Goal: Communication & Community: Ask a question

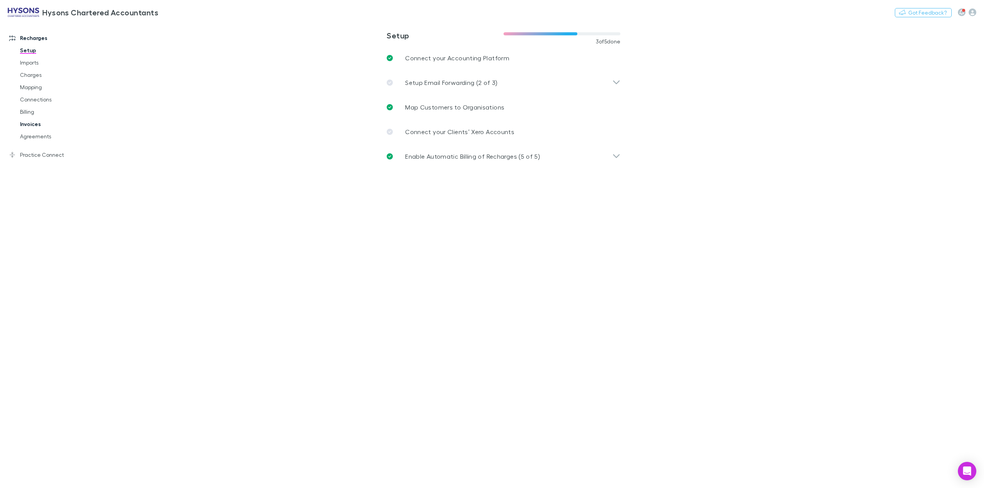
click at [40, 123] on link "Invoices" at bounding box center [60, 124] width 97 height 12
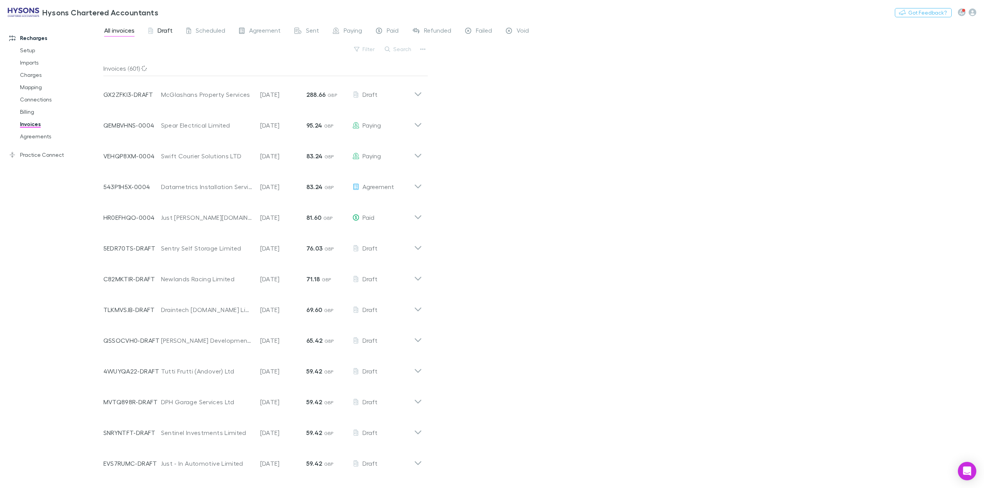
click at [169, 32] on span "Draft" at bounding box center [165, 32] width 15 height 10
click at [165, 32] on span "Draft" at bounding box center [165, 32] width 15 height 10
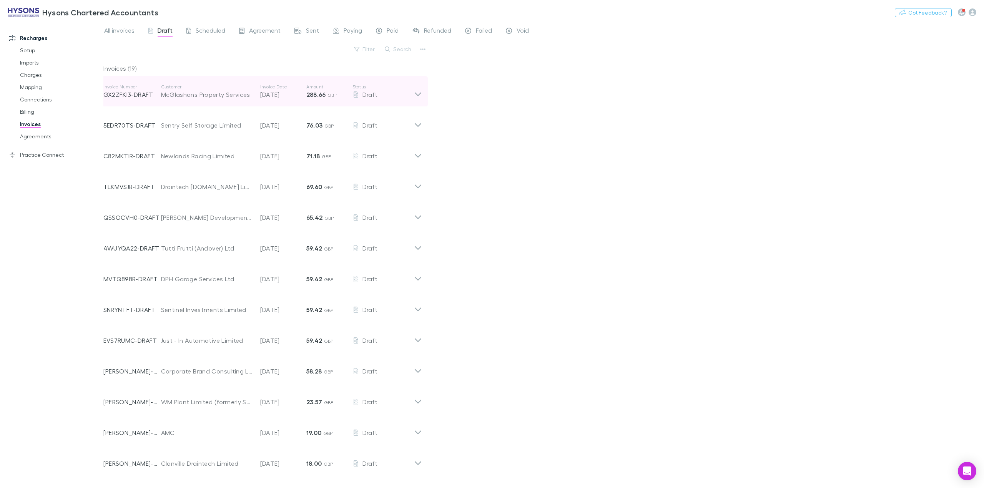
click at [420, 95] on icon at bounding box center [418, 91] width 8 height 15
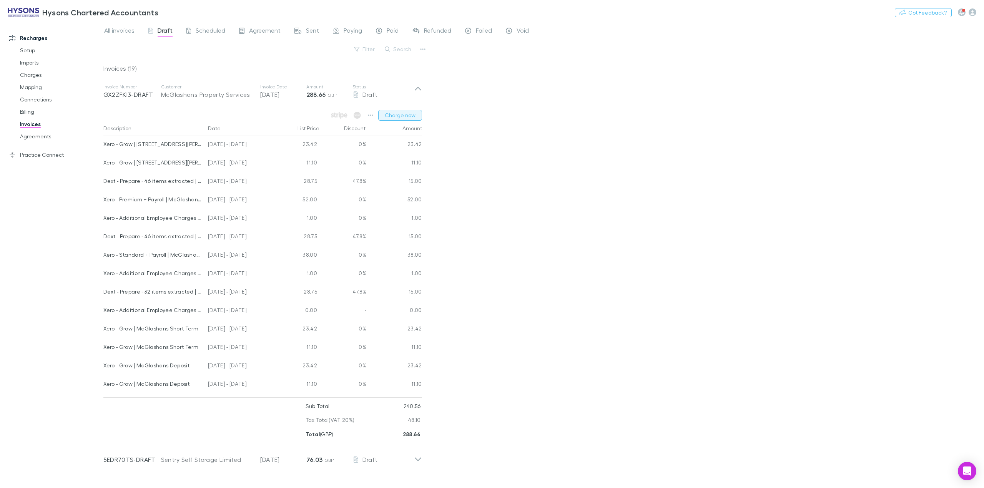
click at [409, 118] on button "Charge now" at bounding box center [400, 115] width 44 height 11
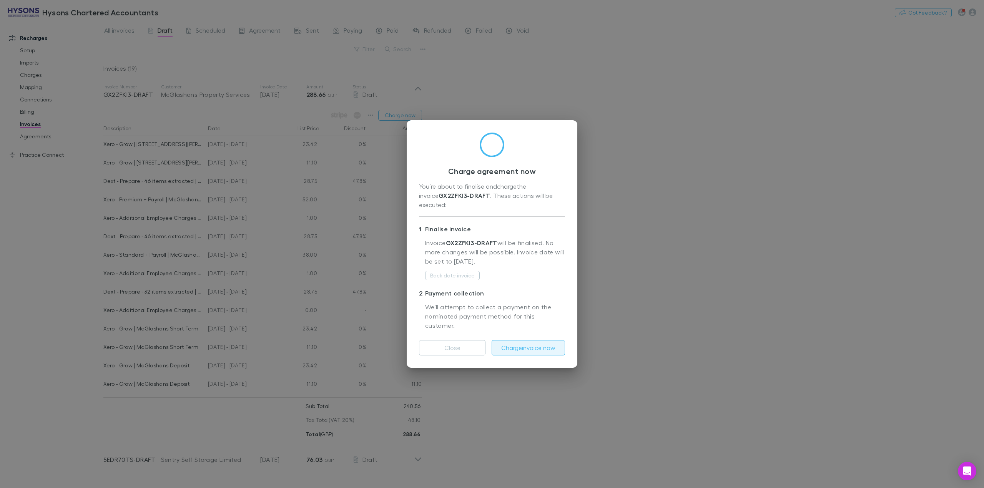
click at [528, 341] on button "Charge invoice now" at bounding box center [528, 347] width 73 height 15
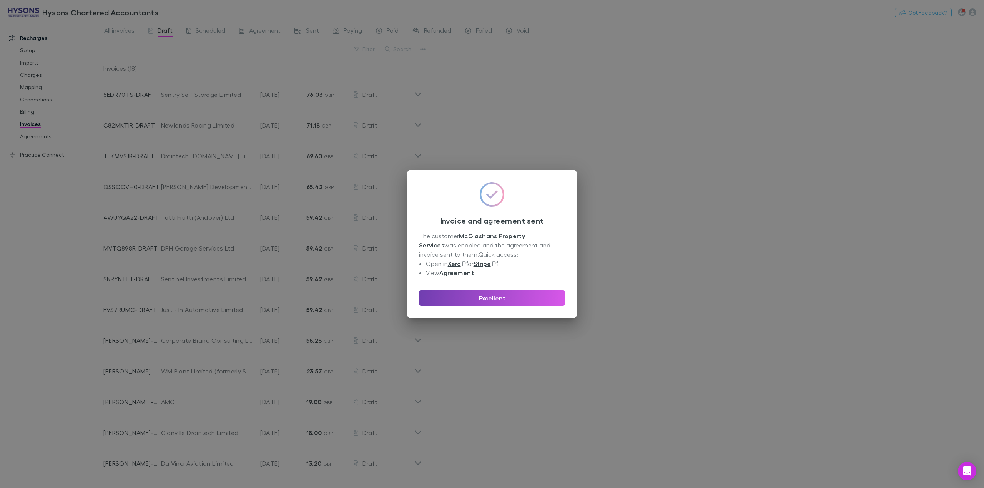
click at [520, 294] on button "Excellent" at bounding box center [492, 298] width 146 height 15
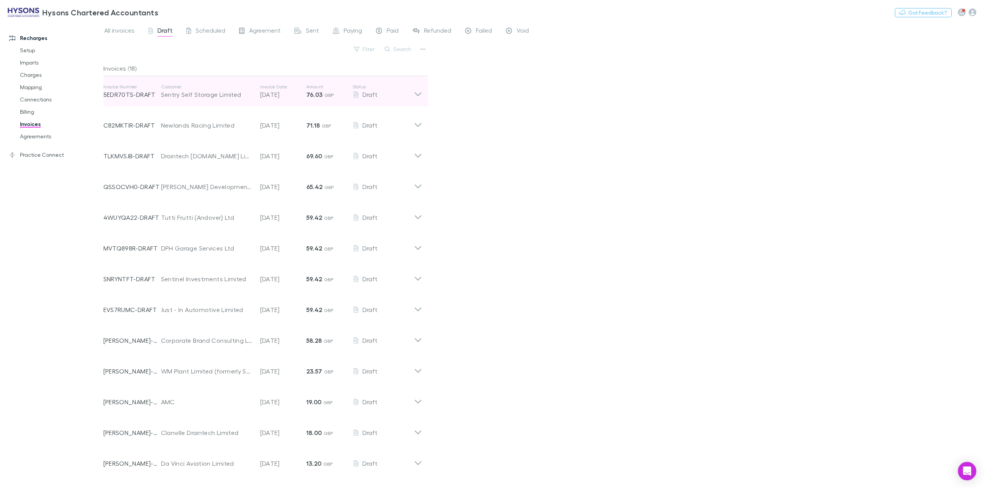
click at [417, 95] on icon at bounding box center [418, 91] width 8 height 15
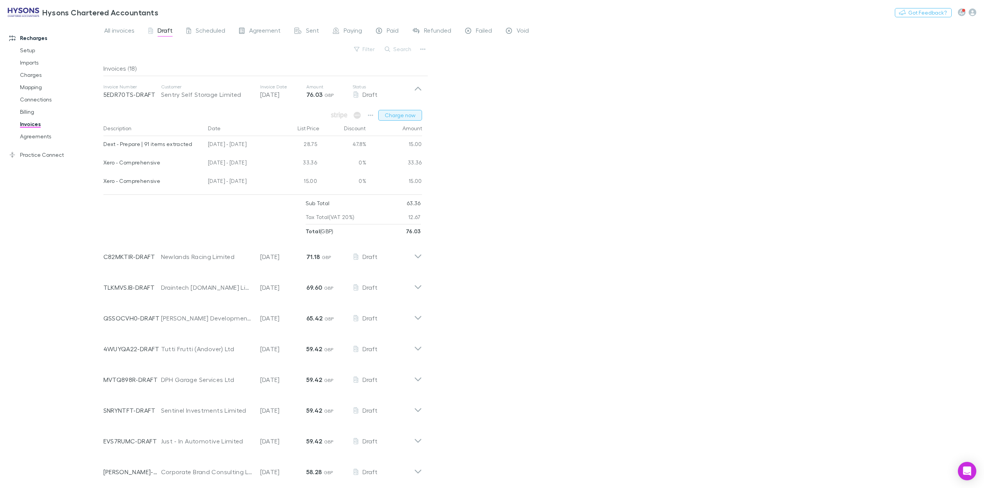
click at [393, 117] on button "Charge now" at bounding box center [400, 115] width 44 height 11
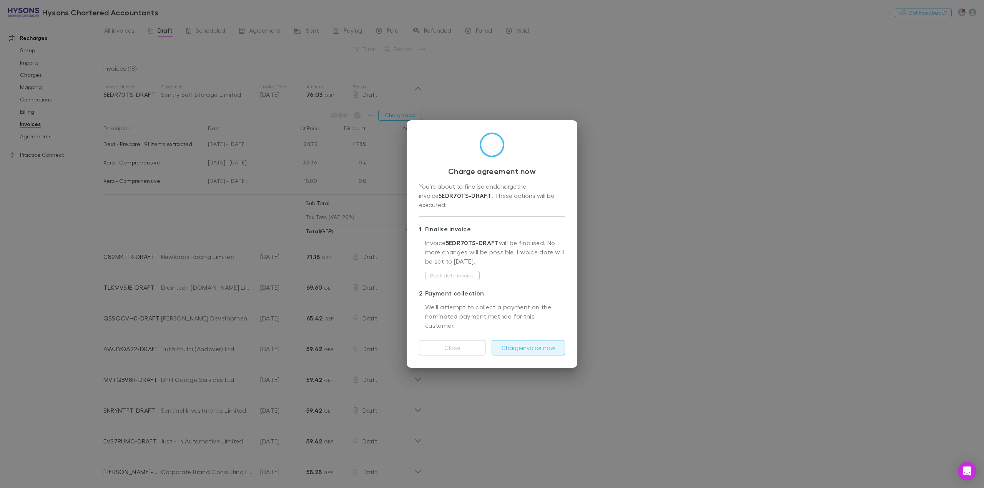
click at [500, 340] on button "Charge invoice now" at bounding box center [528, 347] width 73 height 15
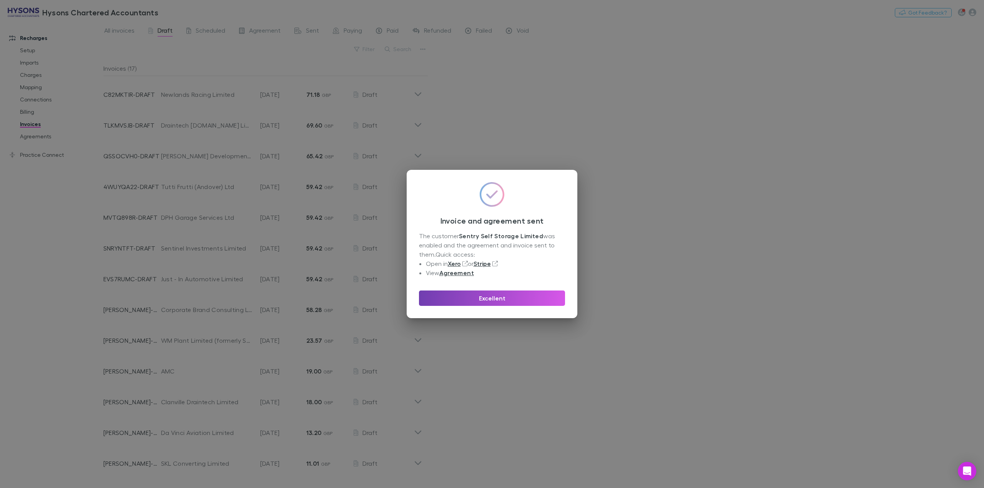
click at [501, 298] on button "Excellent" at bounding box center [492, 298] width 146 height 15
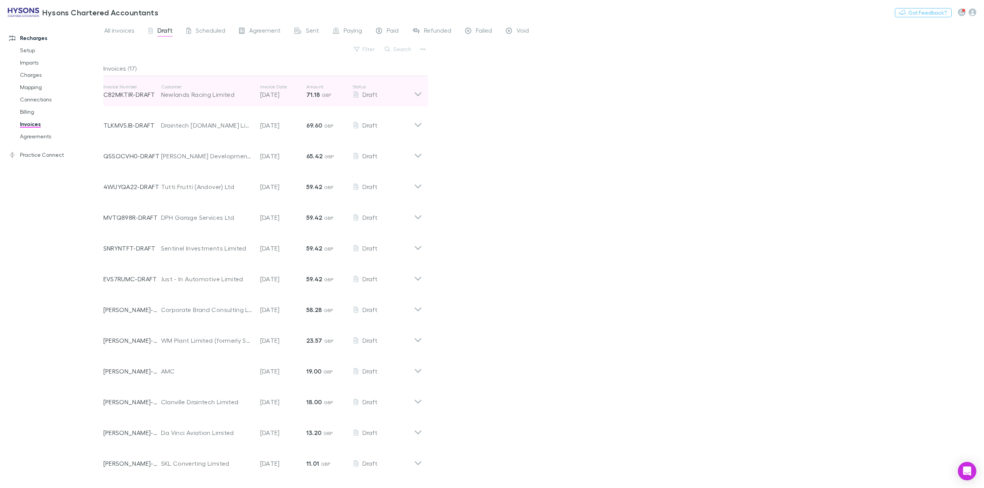
click at [420, 93] on icon at bounding box center [417, 94] width 7 height 4
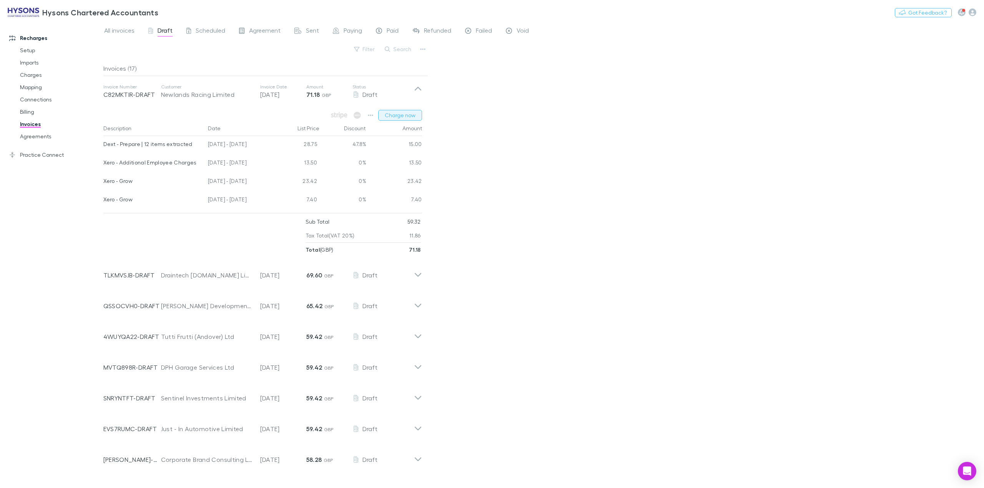
click at [399, 113] on button "Charge now" at bounding box center [400, 115] width 44 height 11
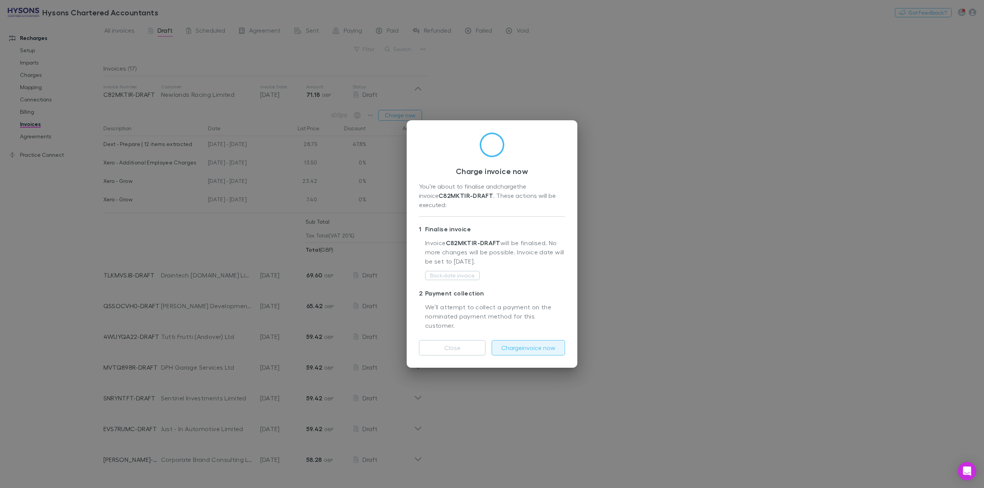
click at [546, 340] on button "Charge invoice now" at bounding box center [528, 347] width 73 height 15
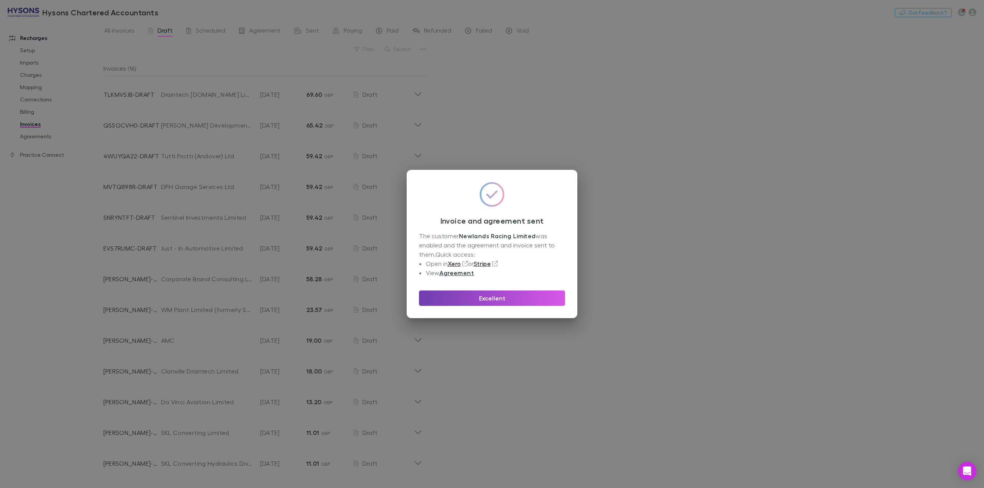
click at [531, 297] on button "Excellent" at bounding box center [492, 298] width 146 height 15
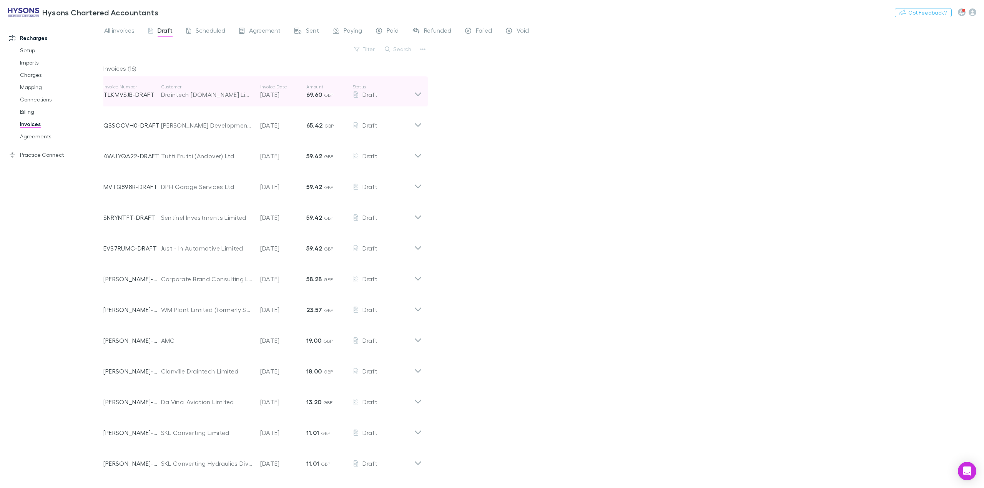
click at [420, 93] on icon at bounding box center [418, 91] width 8 height 15
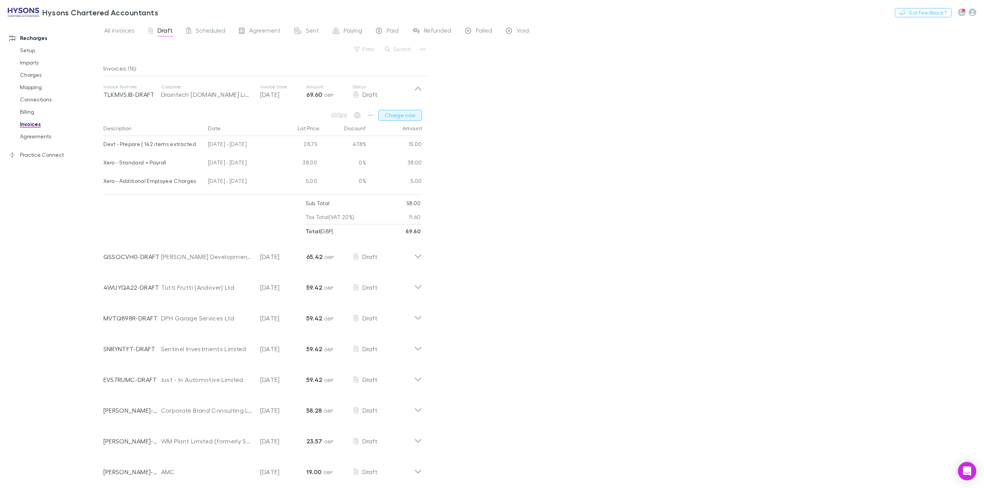
click at [400, 115] on button "Charge now" at bounding box center [400, 115] width 44 height 11
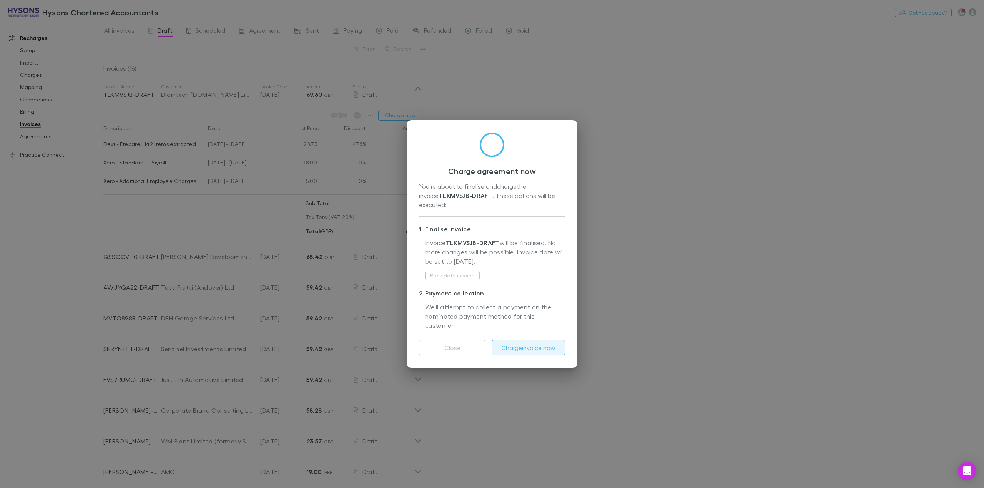
click at [541, 340] on button "Charge invoice now" at bounding box center [528, 347] width 73 height 15
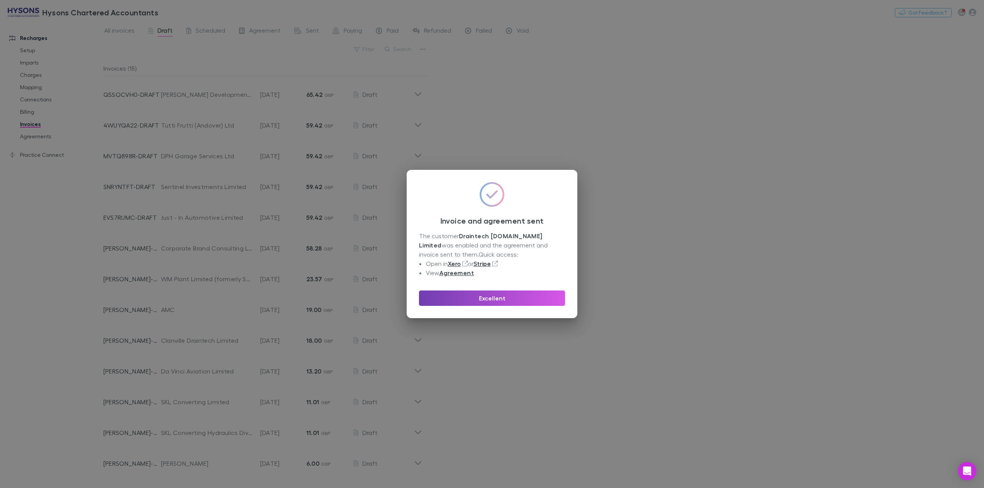
click at [529, 295] on button "Excellent" at bounding box center [492, 298] width 146 height 15
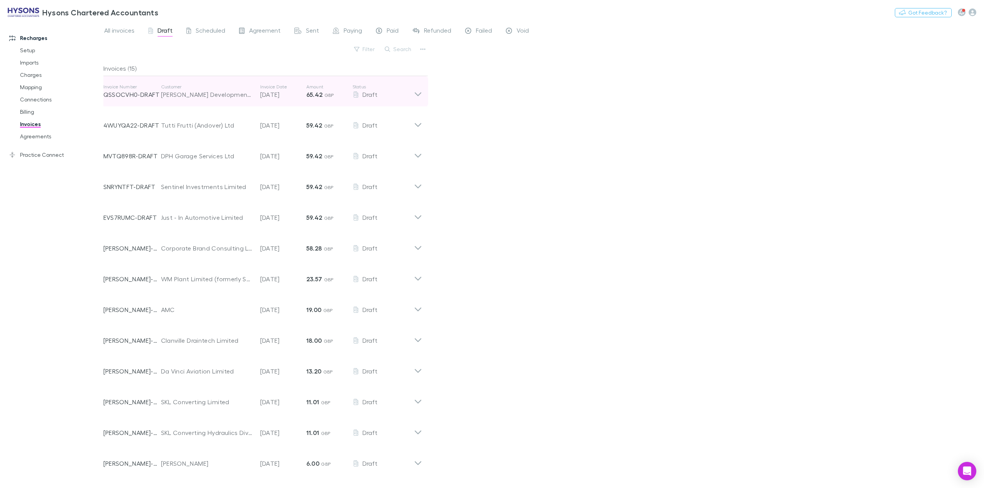
click at [415, 94] on icon at bounding box center [417, 94] width 7 height 4
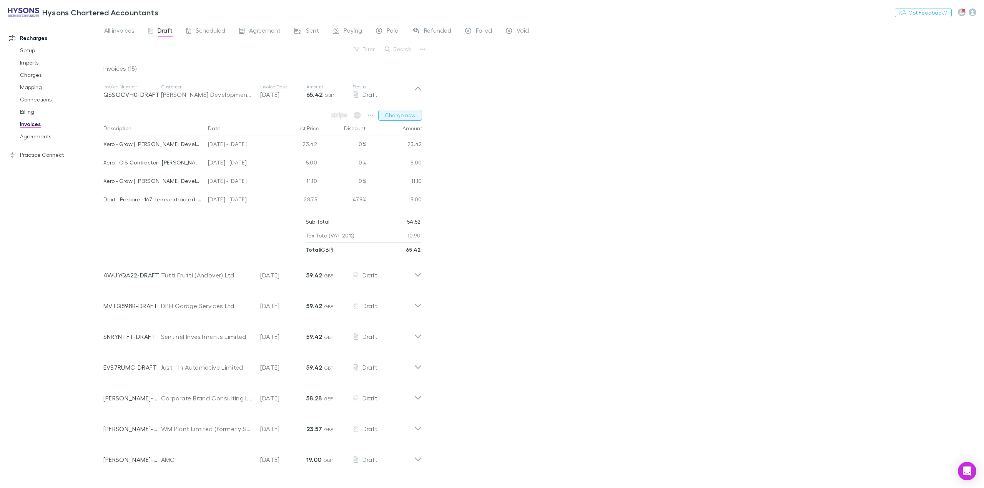
click at [406, 115] on button "Charge now" at bounding box center [400, 115] width 44 height 11
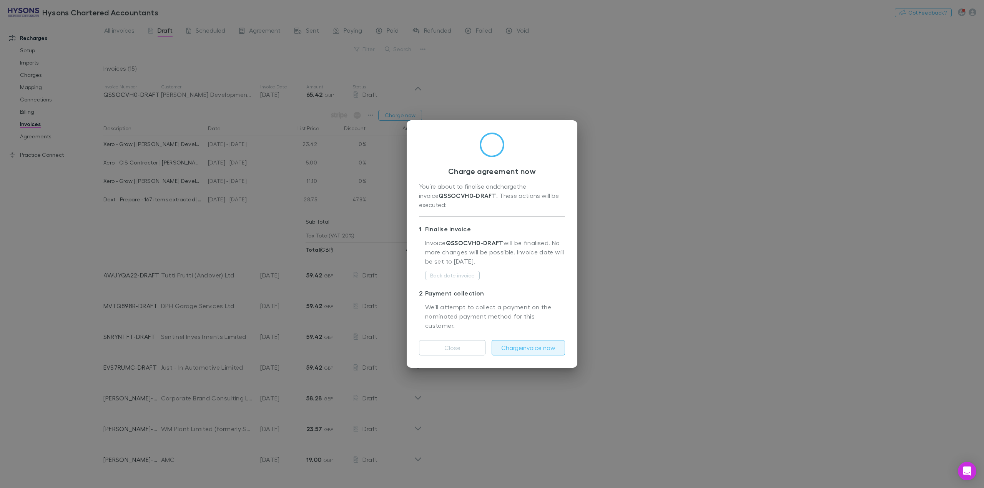
click at [533, 340] on button "Charge invoice now" at bounding box center [528, 347] width 73 height 15
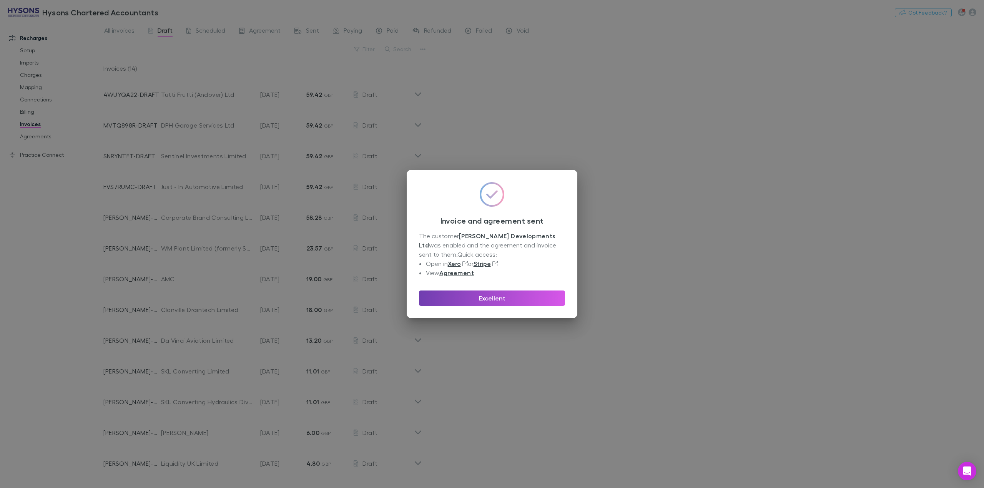
click at [526, 298] on button "Excellent" at bounding box center [492, 298] width 146 height 15
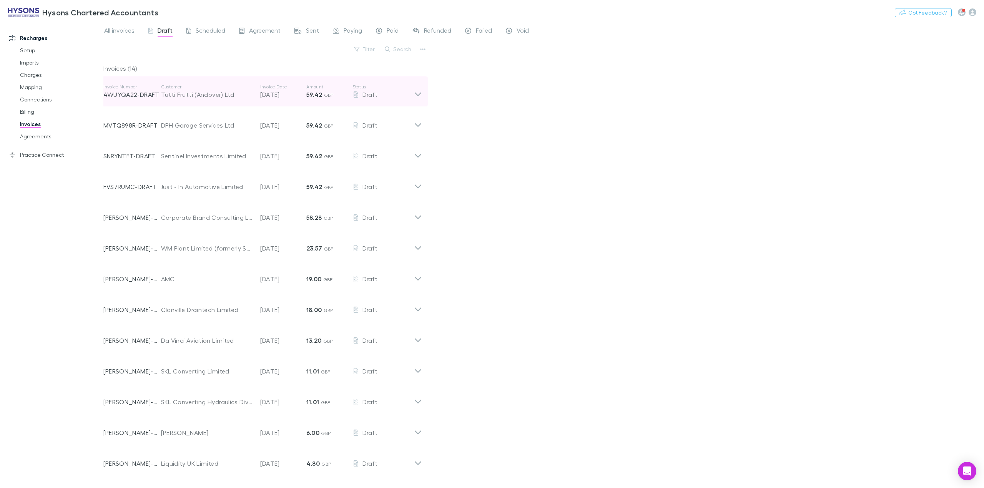
click at [420, 91] on icon at bounding box center [418, 91] width 8 height 15
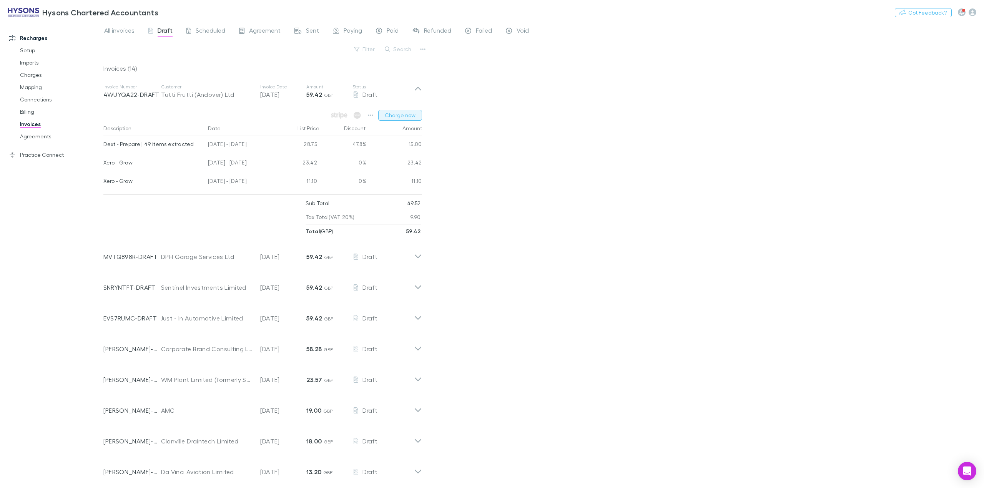
click at [406, 112] on button "Charge now" at bounding box center [400, 115] width 44 height 11
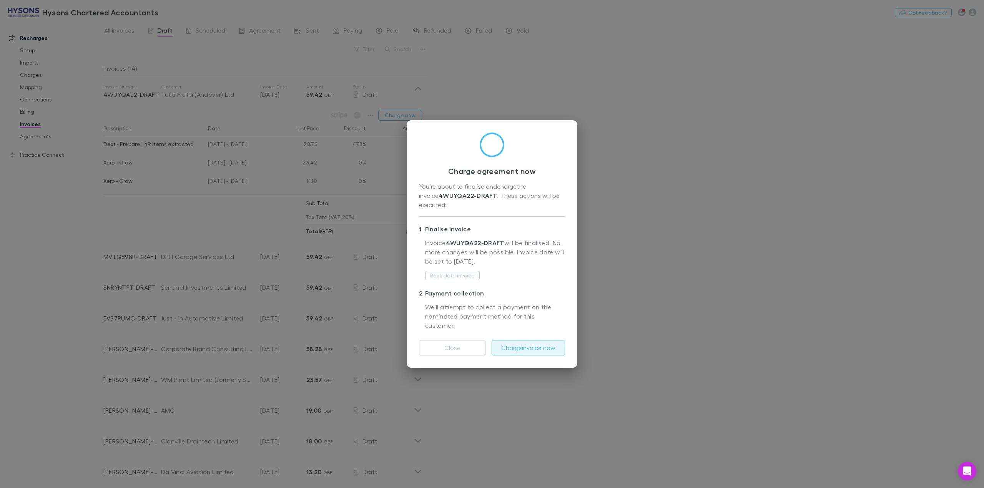
click at [517, 340] on button "Charge invoice now" at bounding box center [528, 347] width 73 height 15
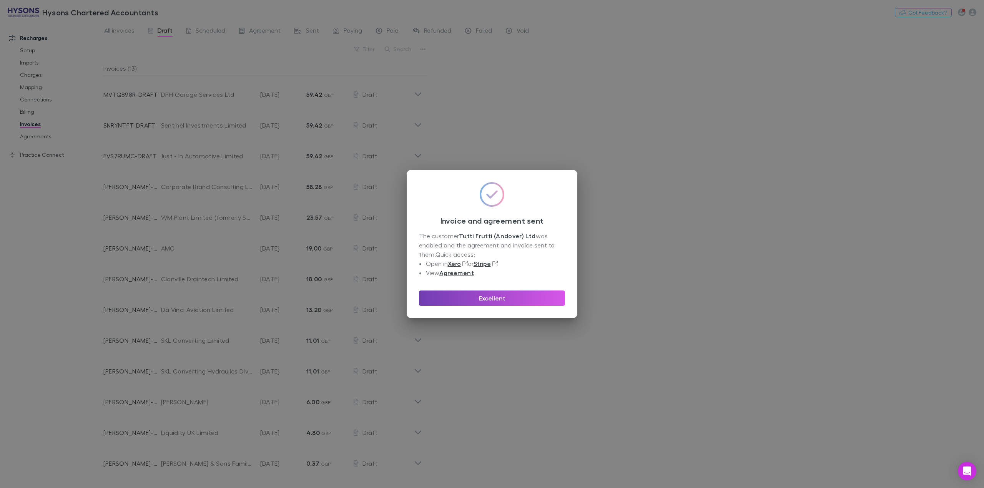
click at [517, 298] on button "Excellent" at bounding box center [492, 298] width 146 height 15
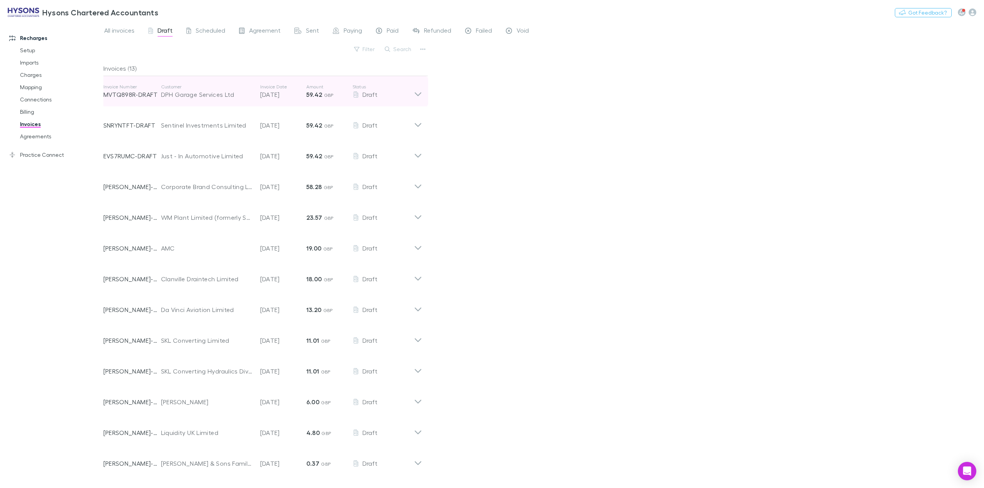
click at [418, 94] on icon at bounding box center [418, 91] width 8 height 15
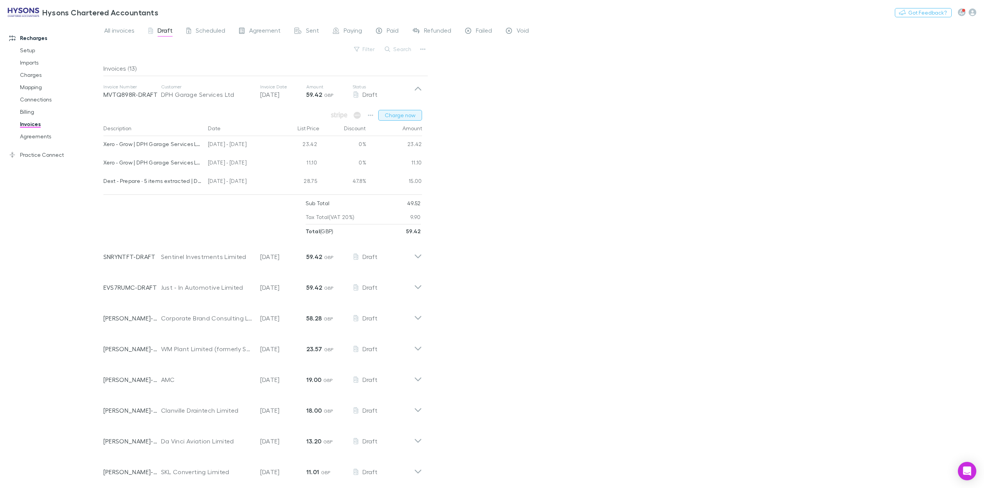
click at [394, 115] on button "Charge now" at bounding box center [400, 115] width 44 height 11
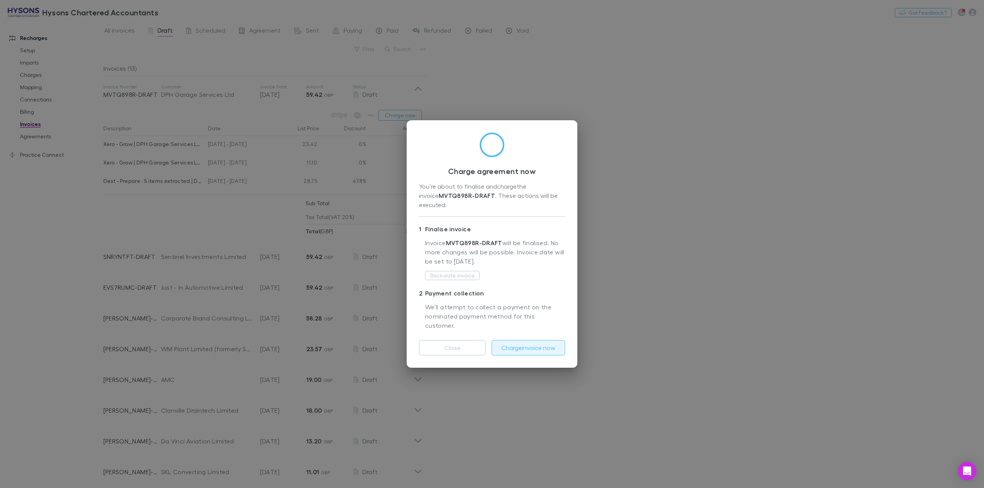
click at [514, 340] on button "Charge invoice now" at bounding box center [528, 347] width 73 height 15
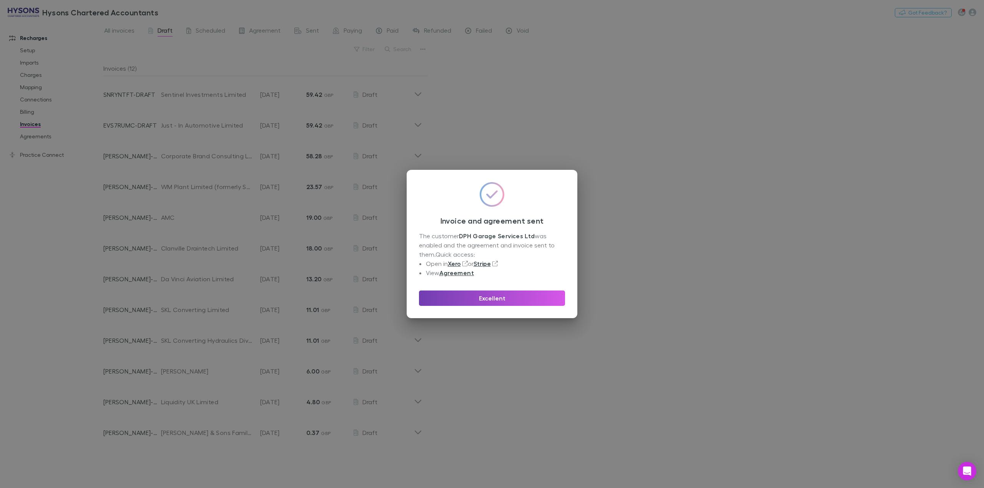
click at [517, 299] on button "Excellent" at bounding box center [492, 298] width 146 height 15
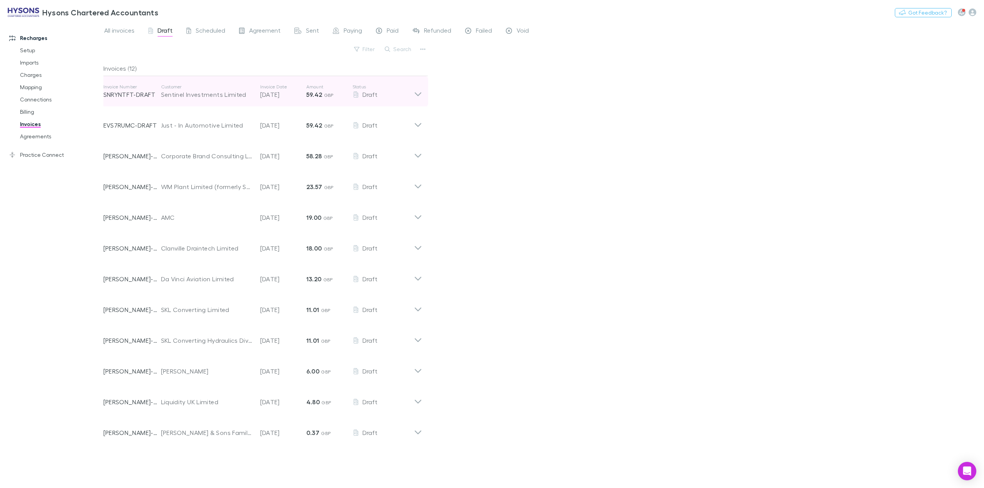
click at [420, 91] on icon at bounding box center [418, 91] width 8 height 15
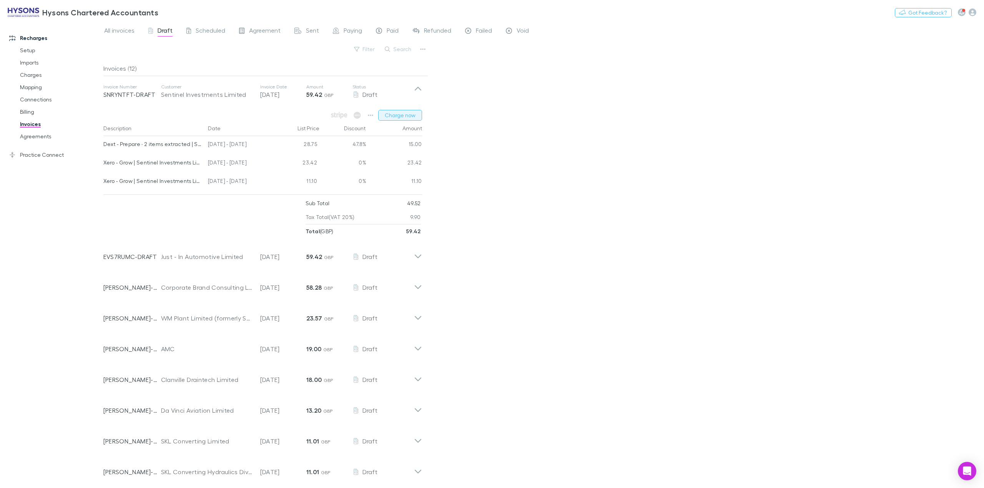
click at [398, 113] on button "Charge now" at bounding box center [400, 115] width 44 height 11
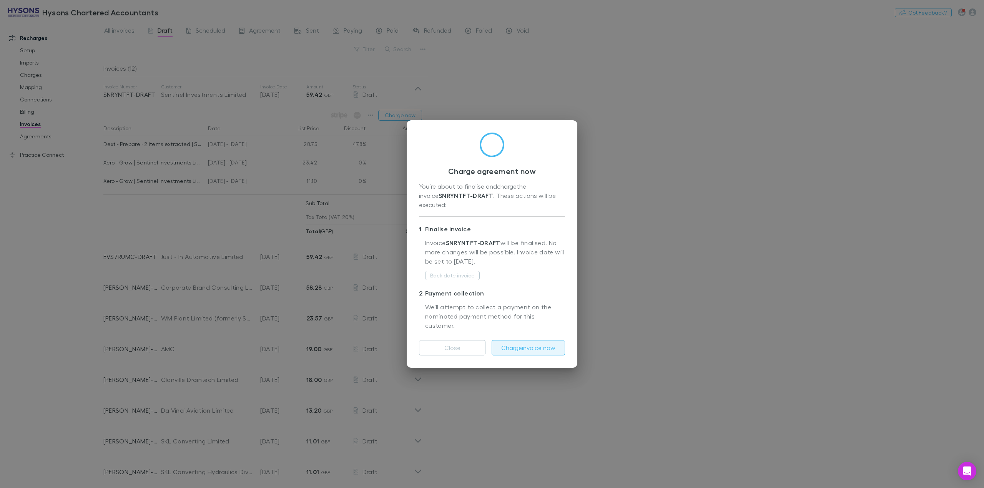
click at [508, 340] on button "Charge invoice now" at bounding box center [528, 347] width 73 height 15
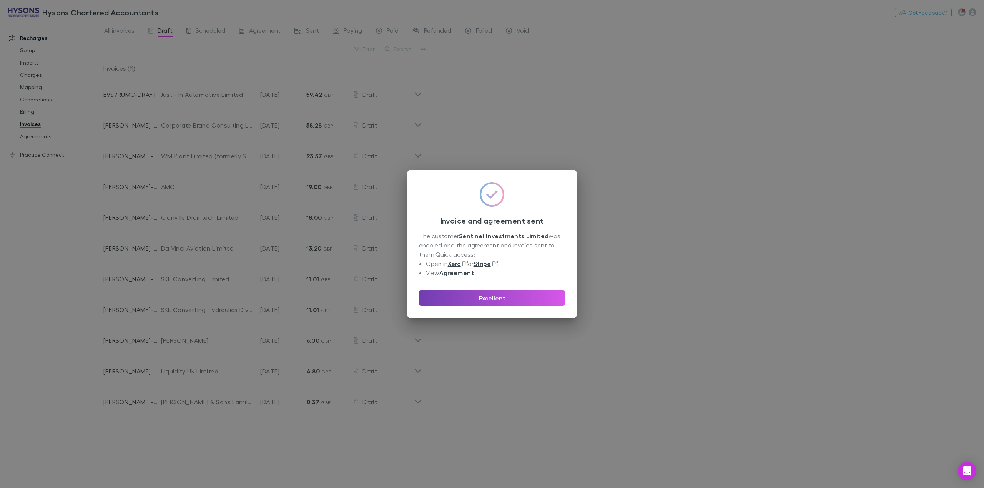
click at [509, 303] on button "Excellent" at bounding box center [492, 298] width 146 height 15
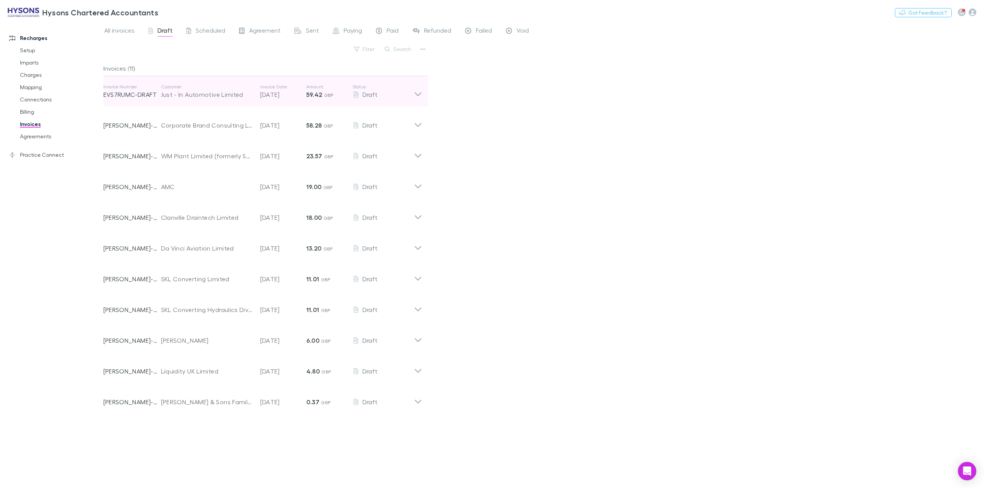
click at [415, 93] on icon at bounding box center [417, 94] width 7 height 4
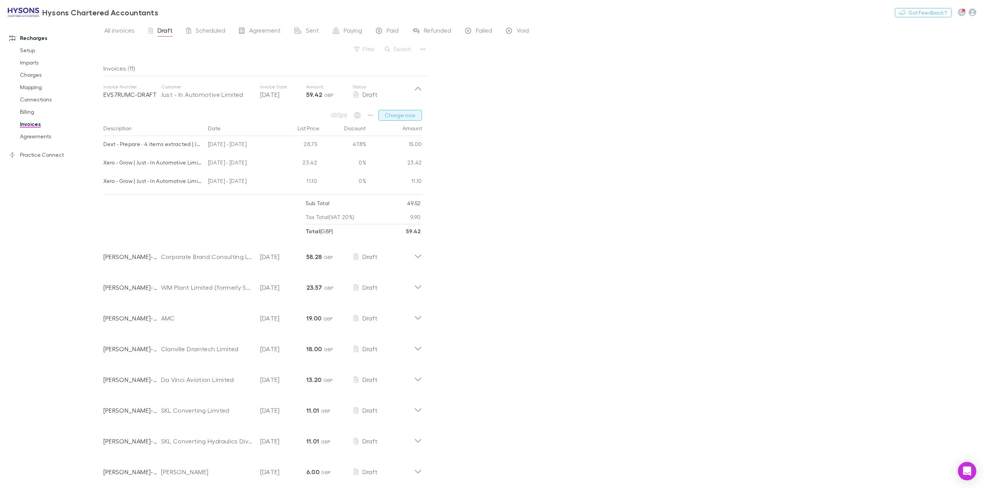
click at [408, 117] on button "Charge now" at bounding box center [400, 115] width 44 height 11
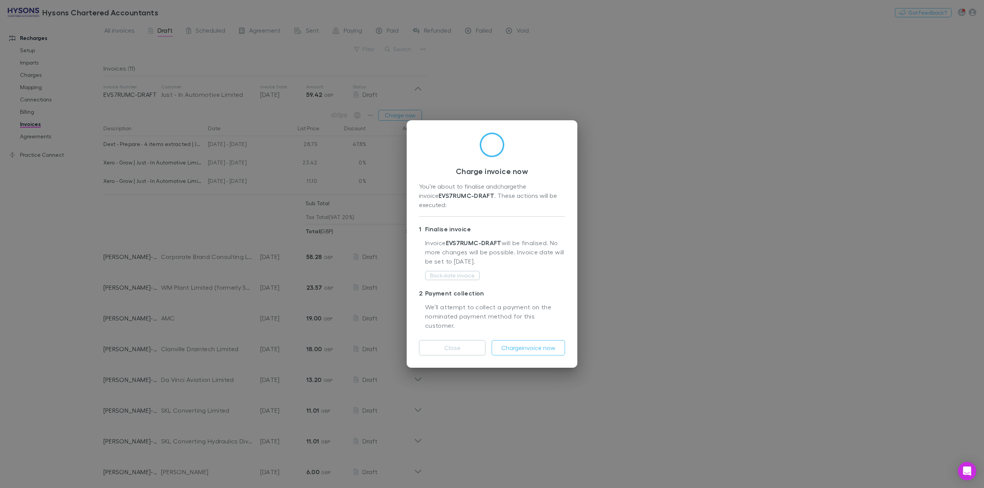
click at [529, 340] on button "Charge invoice now" at bounding box center [528, 347] width 73 height 15
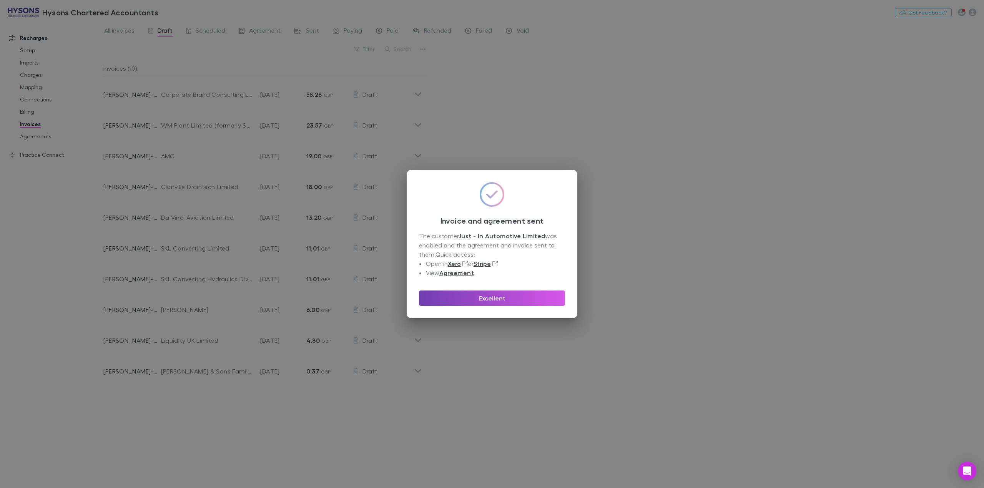
click at [482, 297] on button "Excellent" at bounding box center [492, 298] width 146 height 15
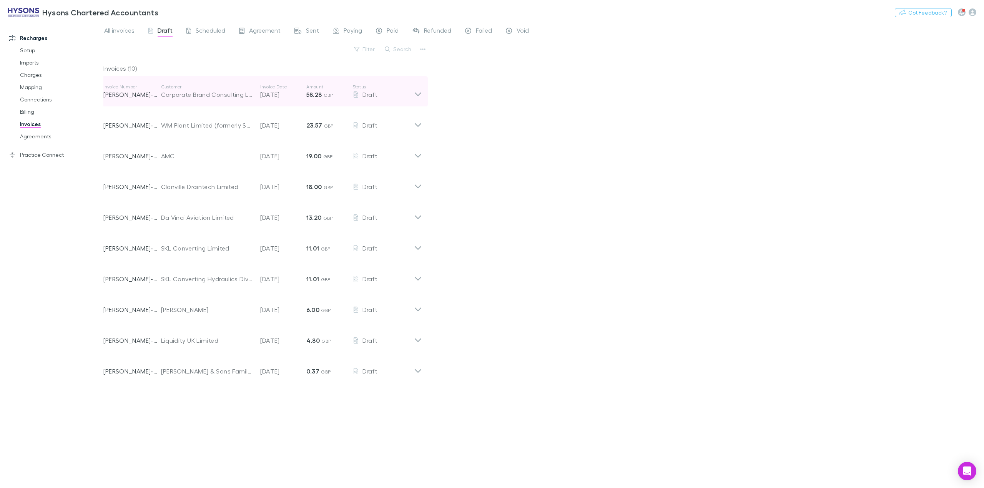
click at [418, 94] on icon at bounding box center [418, 91] width 8 height 15
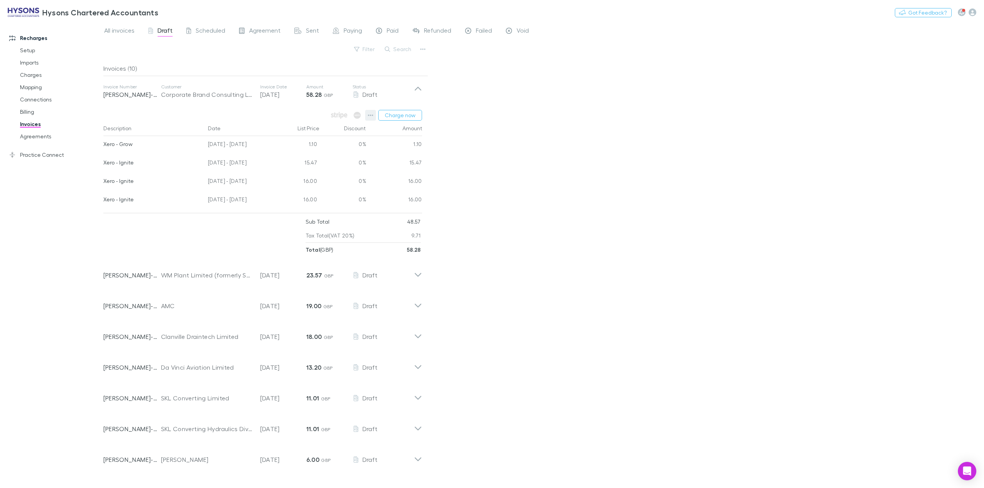
click at [373, 116] on icon "button" at bounding box center [370, 115] width 5 height 6
click at [305, 198] on p "View charges" at bounding box center [322, 196] width 93 height 9
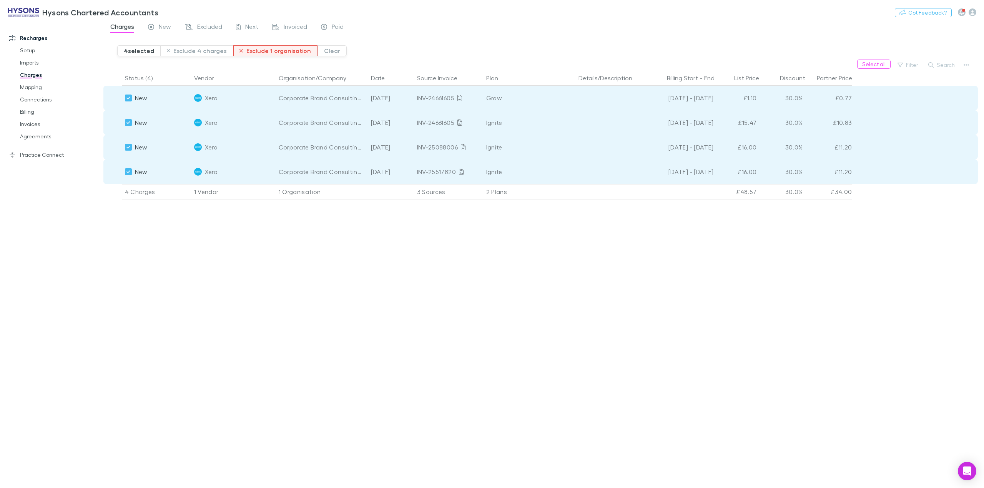
click at [248, 52] on button "Exclude 1 organisation" at bounding box center [275, 50] width 84 height 11
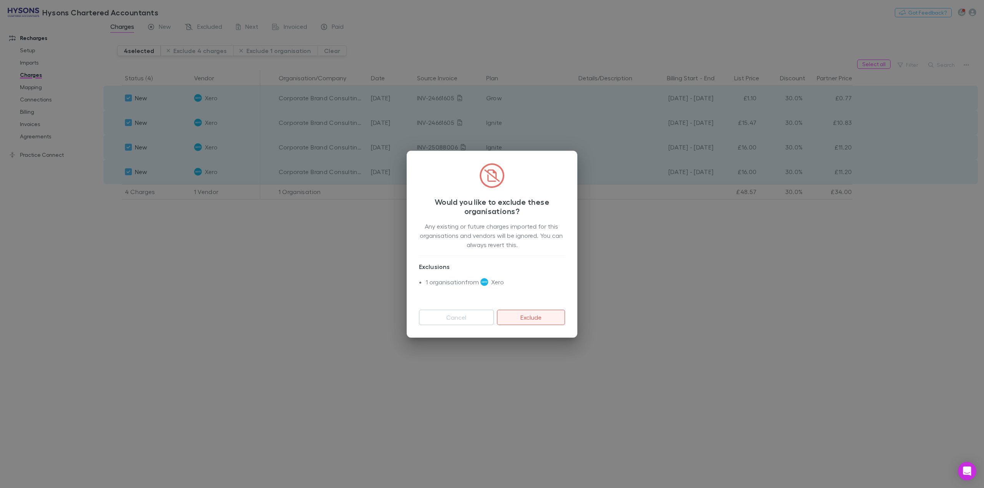
click at [526, 312] on button "Exclude" at bounding box center [531, 317] width 68 height 15
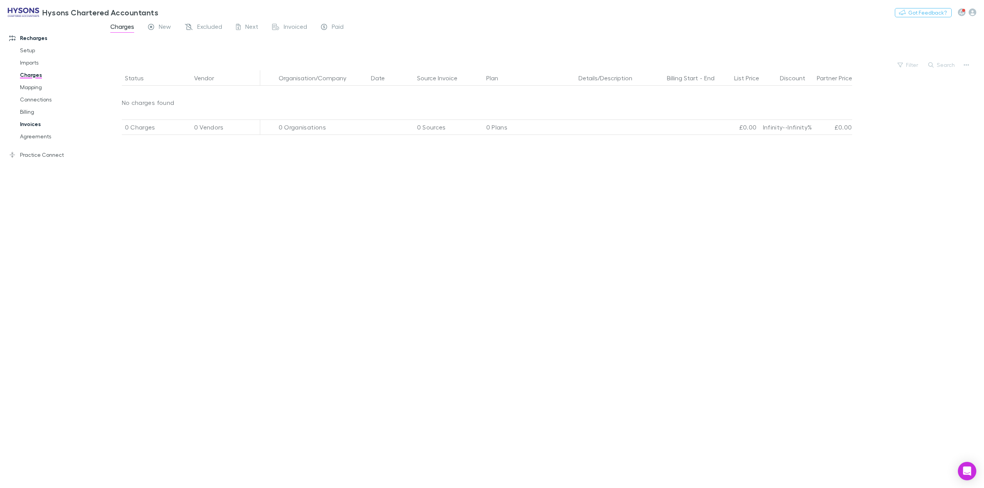
click at [31, 120] on link "Invoices" at bounding box center [60, 124] width 97 height 12
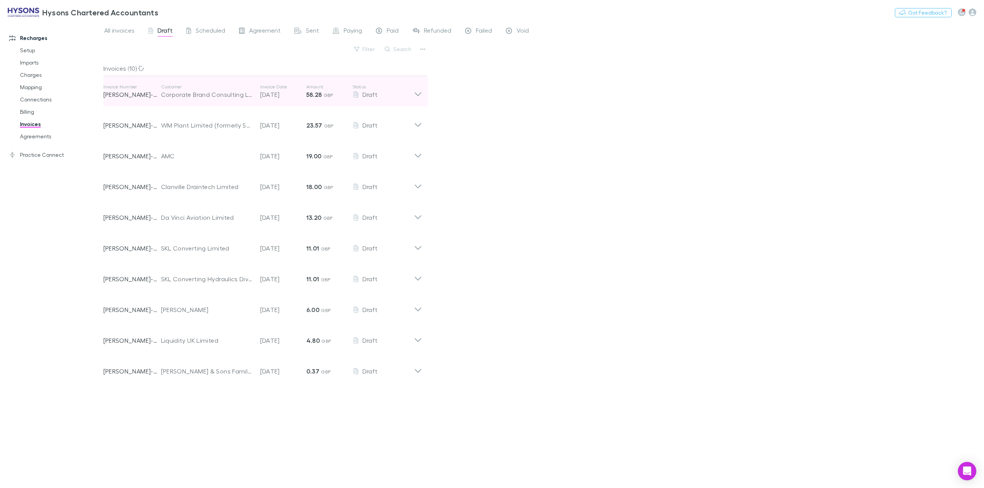
click at [422, 91] on icon at bounding box center [418, 91] width 8 height 15
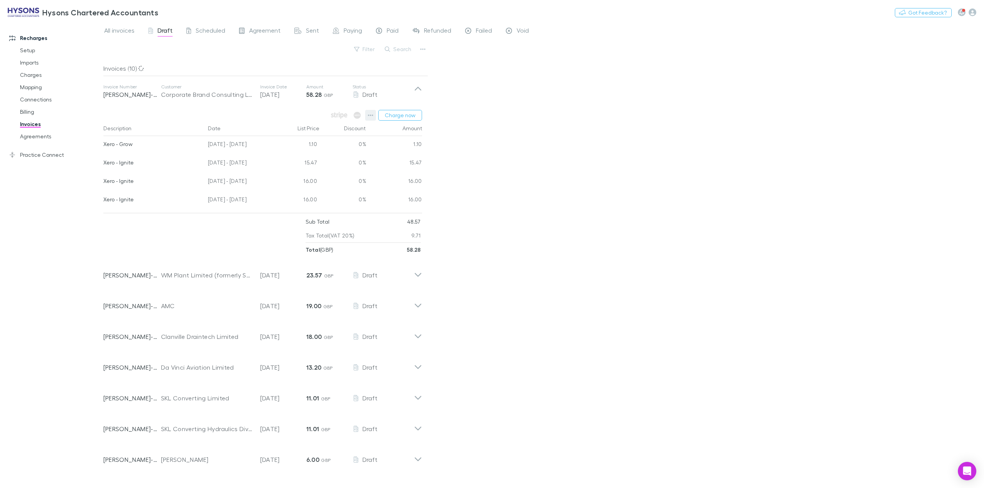
click at [372, 115] on icon "button" at bounding box center [370, 116] width 5 height 2
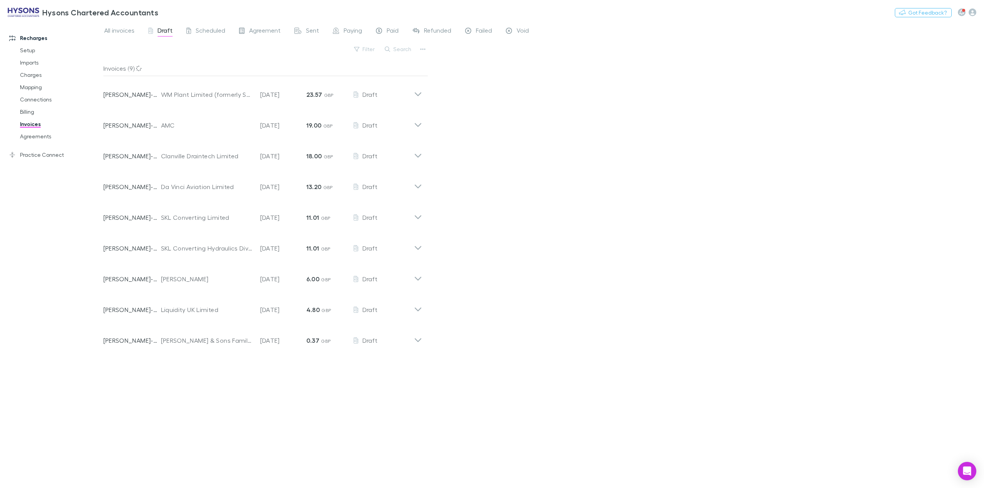
click at [585, 182] on div "All invoices Draft Scheduled Agreement Sent Paying Paid Refunded Failed Void Fi…" at bounding box center [543, 255] width 881 height 467
click at [414, 94] on icon at bounding box center [418, 91] width 8 height 15
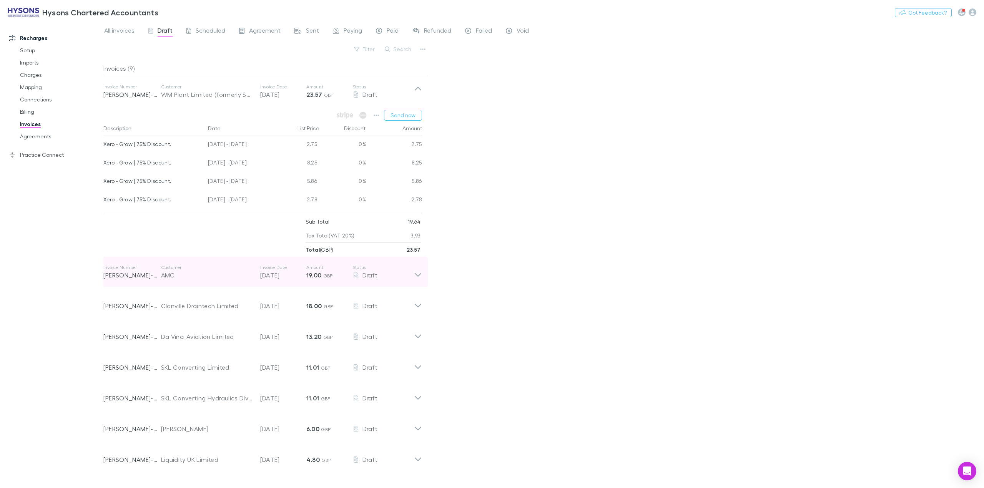
click at [417, 277] on icon at bounding box center [417, 275] width 7 height 4
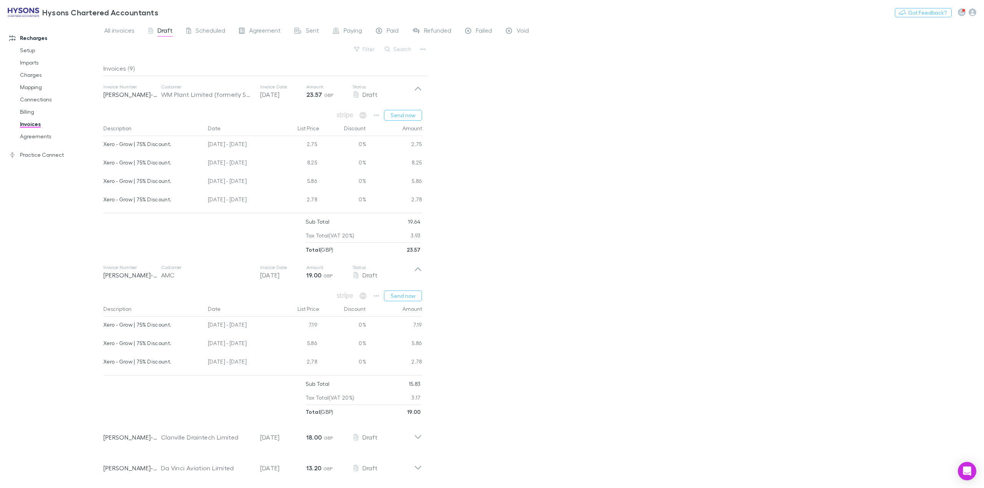
scroll to position [68, 0]
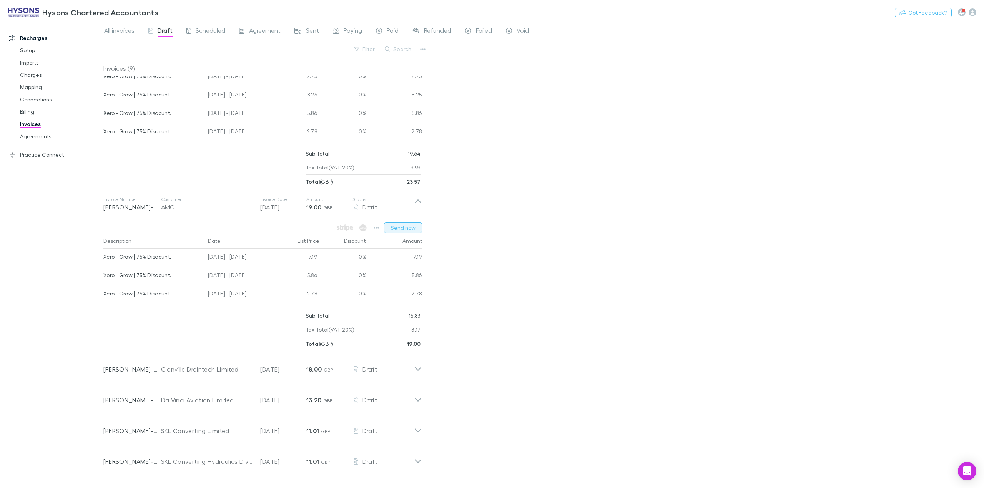
click at [408, 230] on button "Send now" at bounding box center [403, 228] width 38 height 11
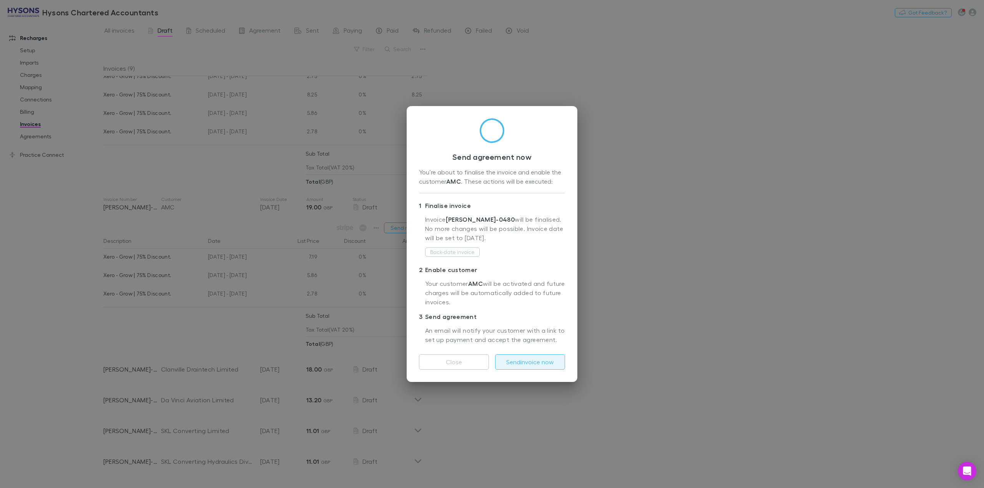
click at [530, 364] on button "Send invoice now" at bounding box center [530, 361] width 70 height 15
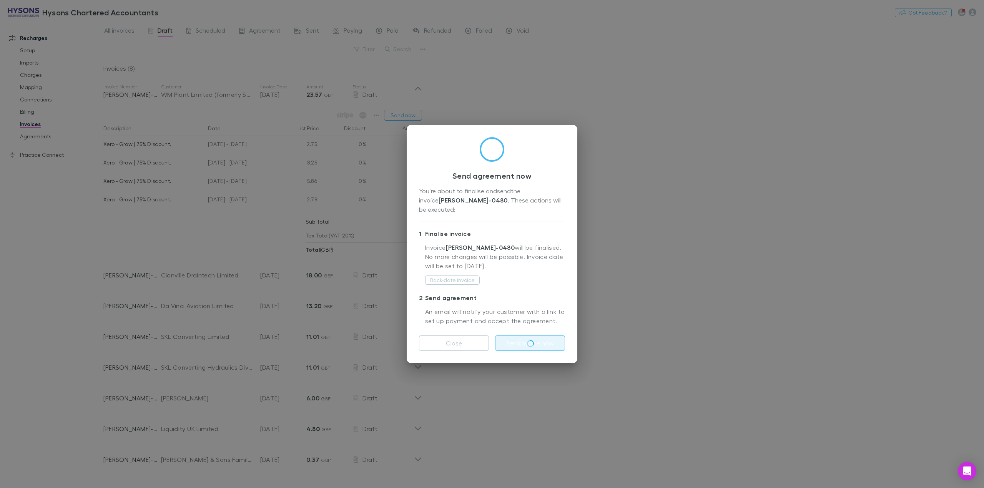
scroll to position [0, 0]
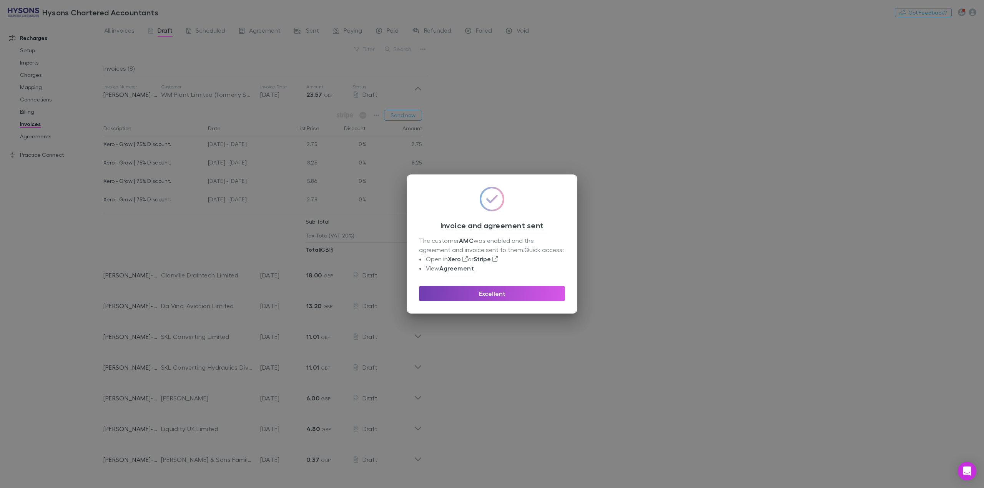
click at [507, 294] on button "Excellent" at bounding box center [492, 293] width 146 height 15
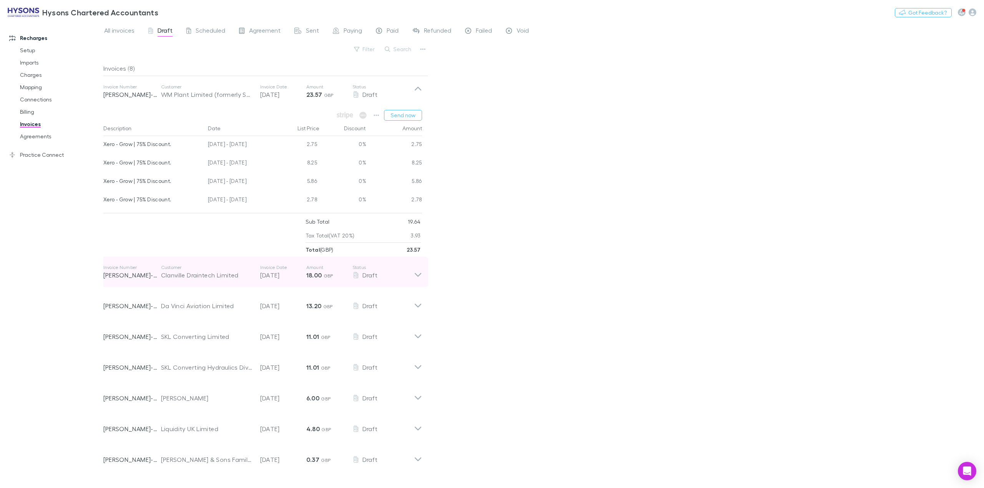
click at [418, 276] on icon at bounding box center [418, 271] width 8 height 15
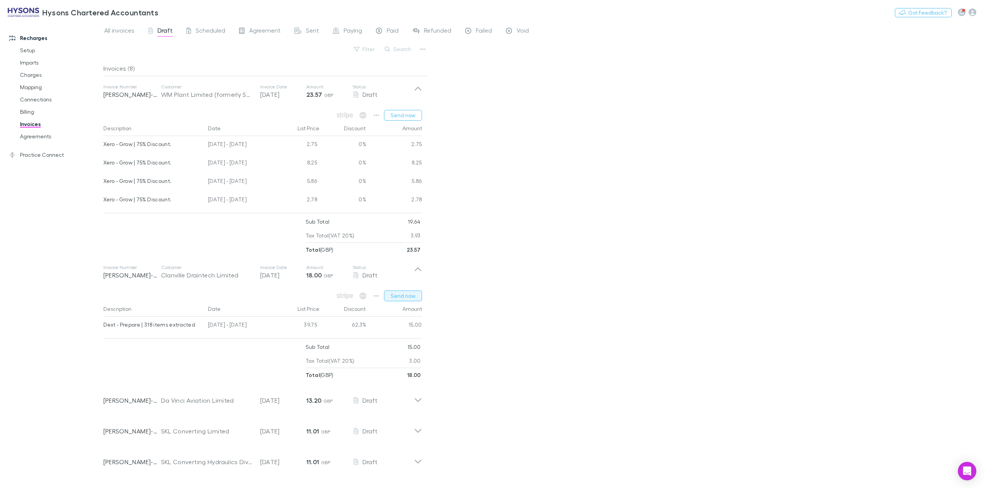
click at [402, 299] on button "Send now" at bounding box center [403, 296] width 38 height 11
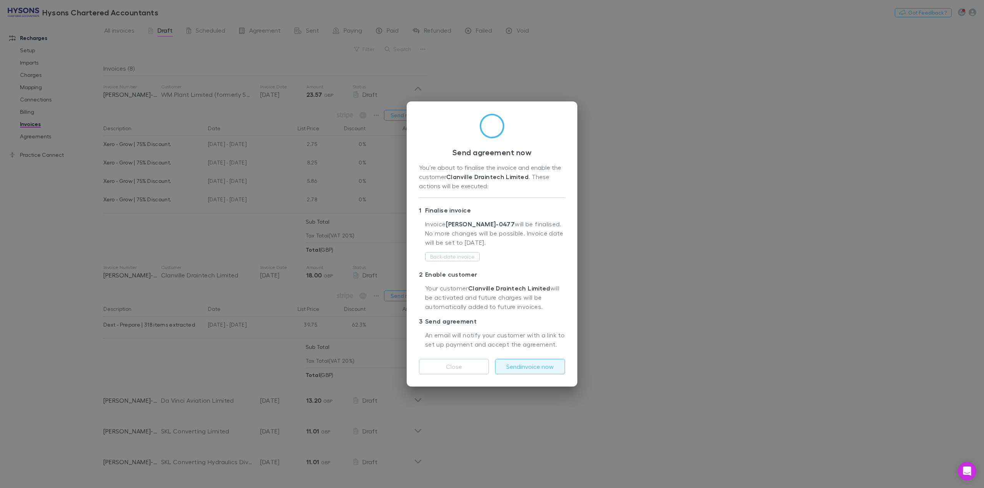
click at [542, 370] on button "Send invoice now" at bounding box center [530, 366] width 70 height 15
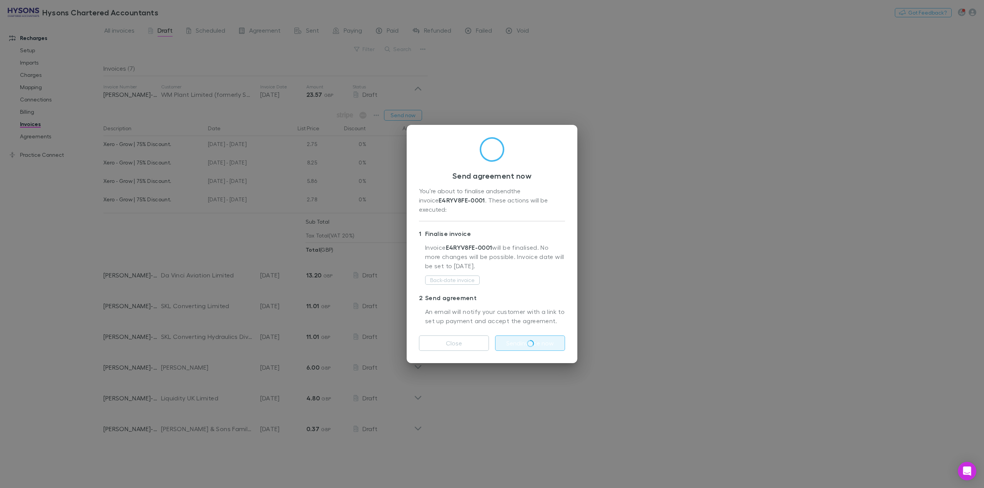
click at [693, 371] on div "Send agreement now You’re about to finalise and send the invoice E4RYV8FE-0001 …" at bounding box center [492, 244] width 984 height 488
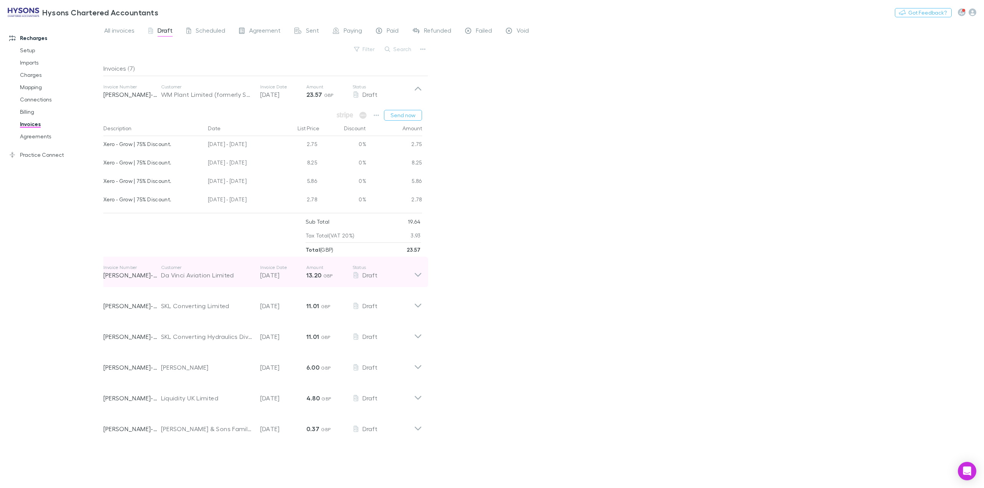
click at [419, 276] on icon at bounding box center [417, 275] width 7 height 4
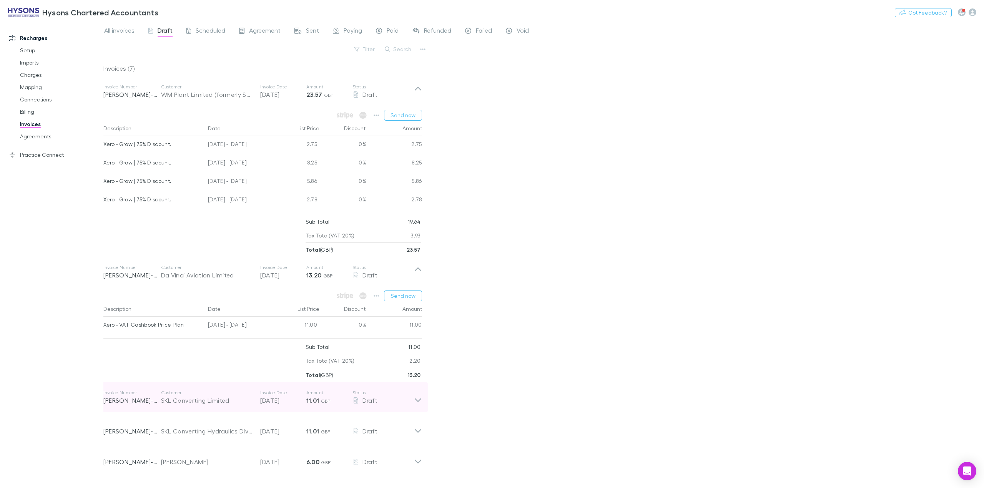
click at [419, 401] on icon at bounding box center [418, 397] width 8 height 15
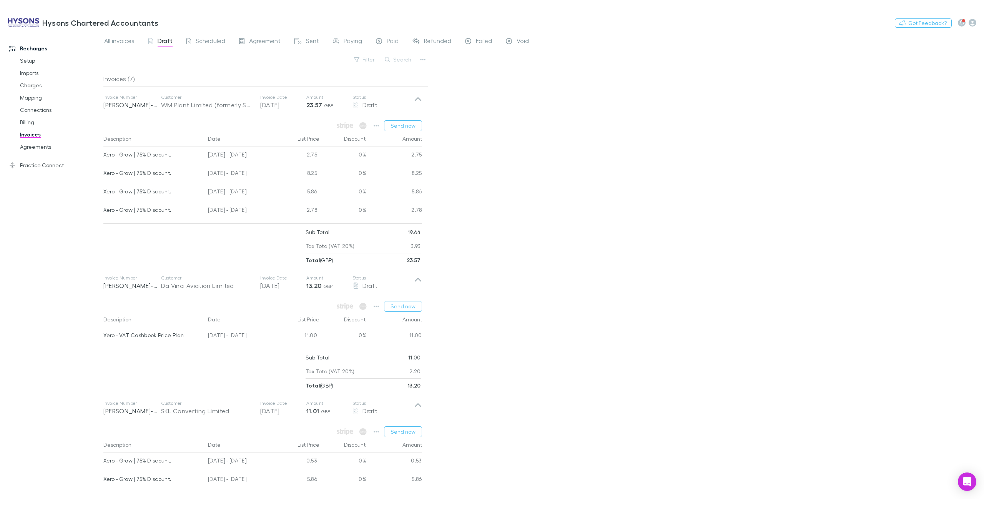
scroll to position [188, 0]
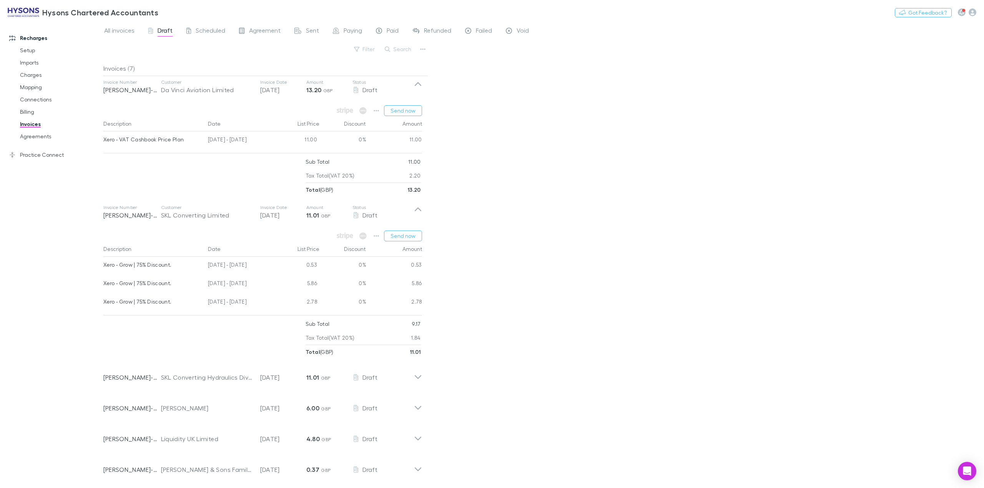
click at [543, 270] on div "All invoices Draft Scheduled Agreement Sent Paying Paid Refunded Failed Void Fi…" at bounding box center [543, 255] width 881 height 467
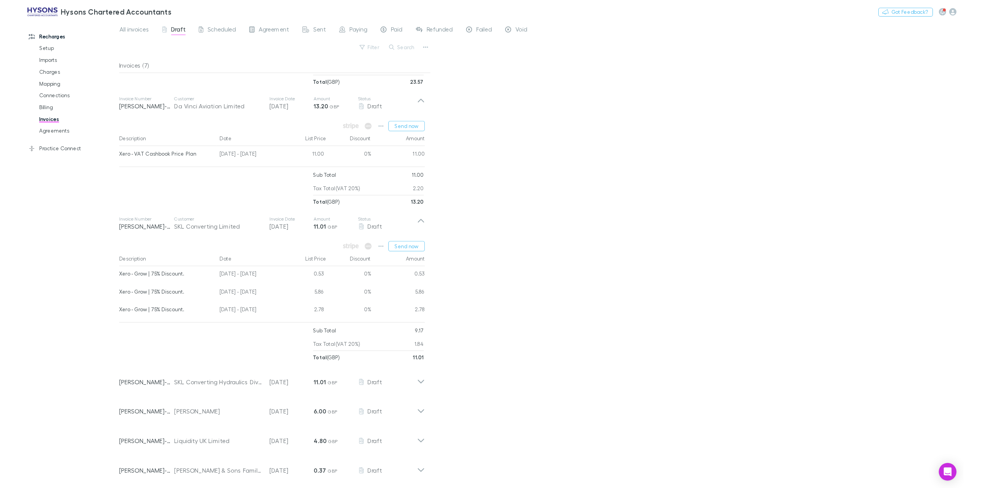
scroll to position [167, 0]
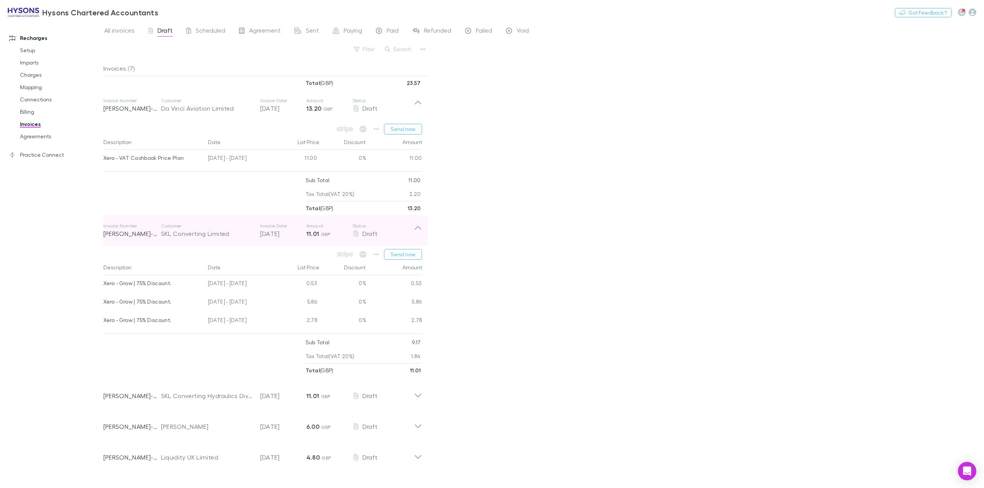
drag, startPoint x: 586, startPoint y: 287, endPoint x: 397, endPoint y: 243, distance: 193.6
click at [586, 287] on div "All invoices Draft Scheduled Agreement Sent Paying Paid Refunded Failed Void Fi…" at bounding box center [543, 255] width 881 height 467
click at [400, 256] on button "Send now" at bounding box center [403, 254] width 38 height 11
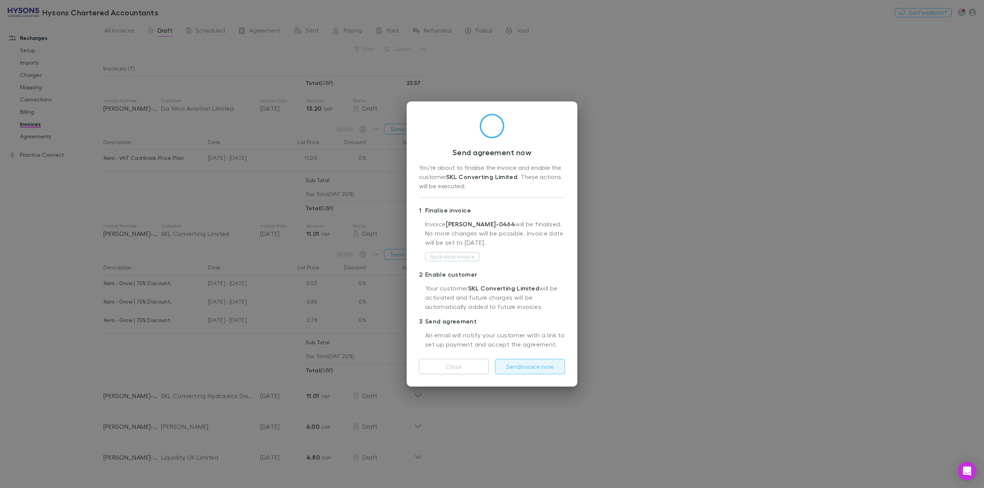
click at [525, 368] on button "Send invoice now" at bounding box center [530, 366] width 70 height 15
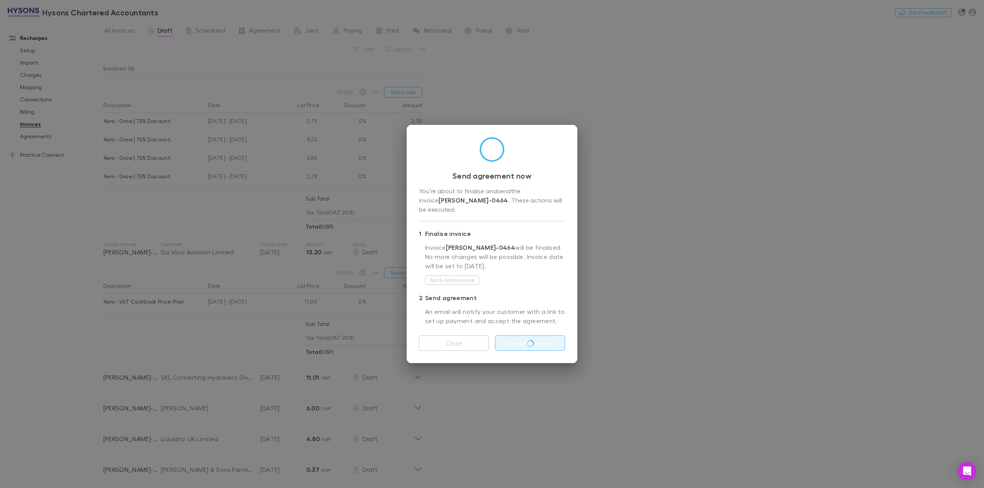
scroll to position [25, 0]
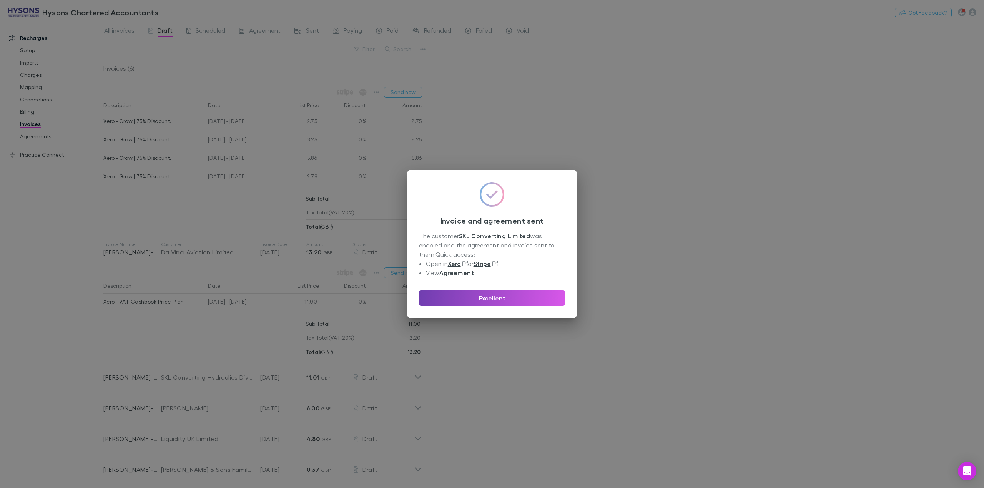
click at [520, 301] on button "Excellent" at bounding box center [492, 298] width 146 height 15
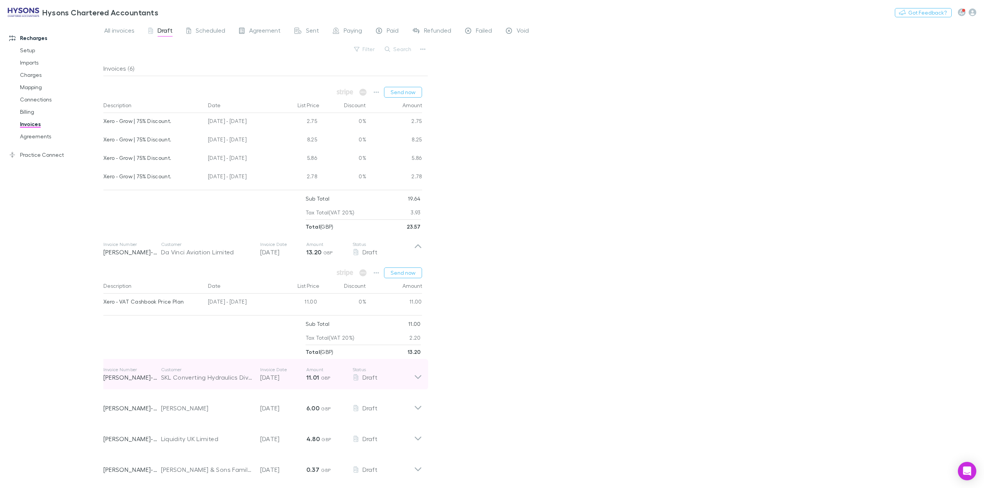
click at [417, 377] on icon at bounding box center [418, 374] width 8 height 15
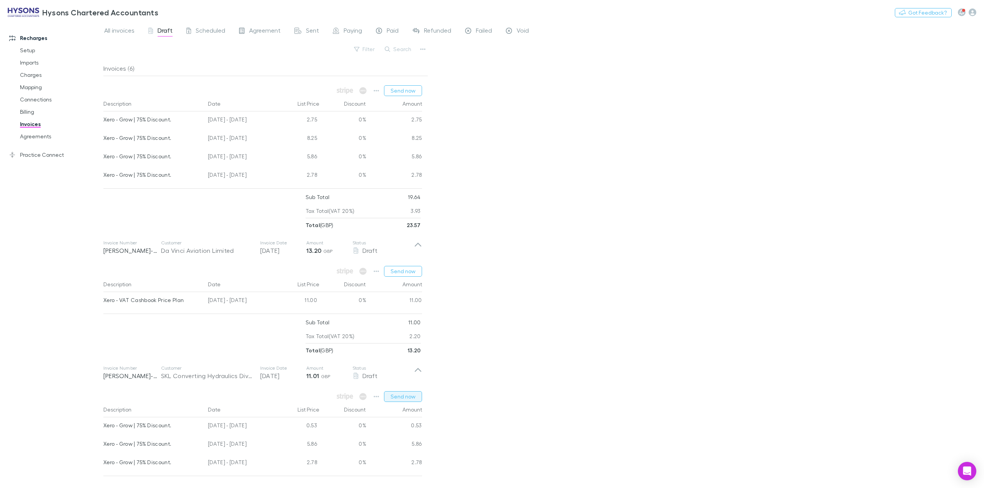
click at [405, 397] on button "Send now" at bounding box center [403, 396] width 38 height 11
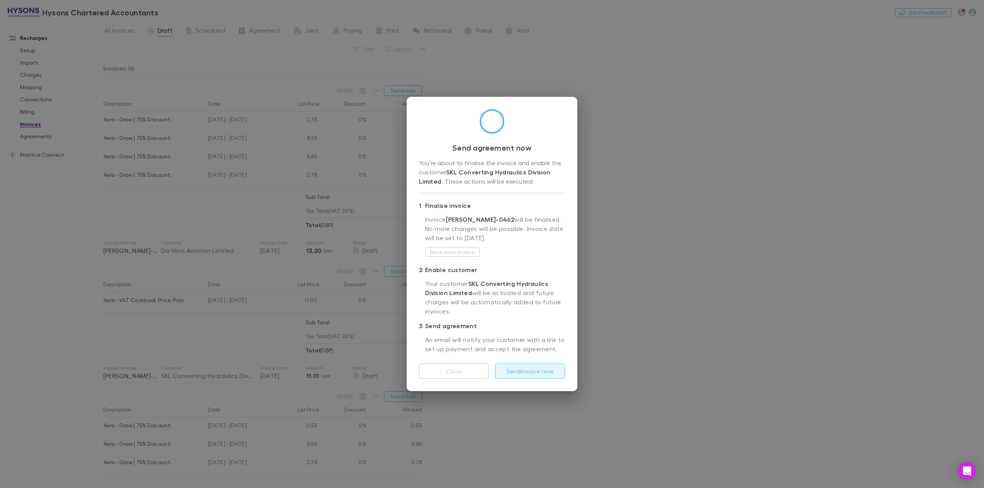
click at [519, 369] on button "Send invoice now" at bounding box center [530, 371] width 70 height 15
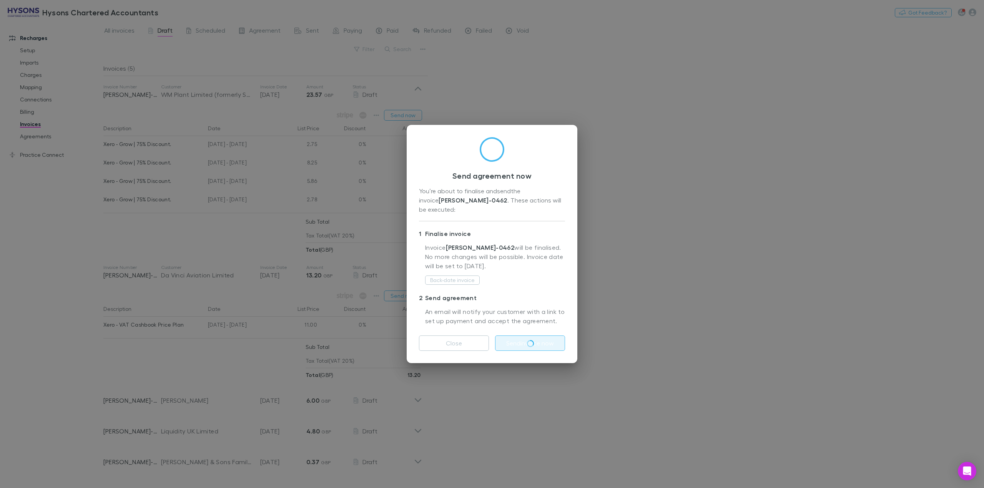
scroll to position [0, 0]
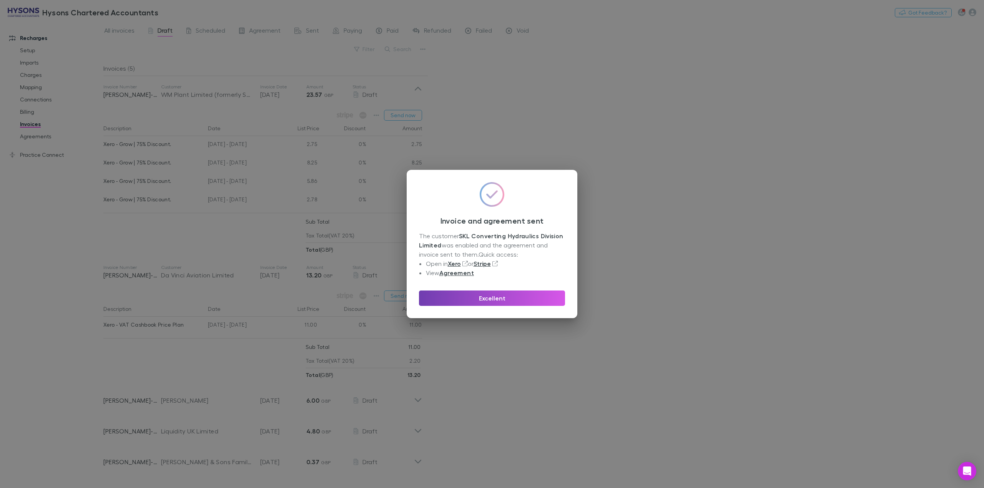
click at [524, 300] on button "Excellent" at bounding box center [492, 298] width 146 height 15
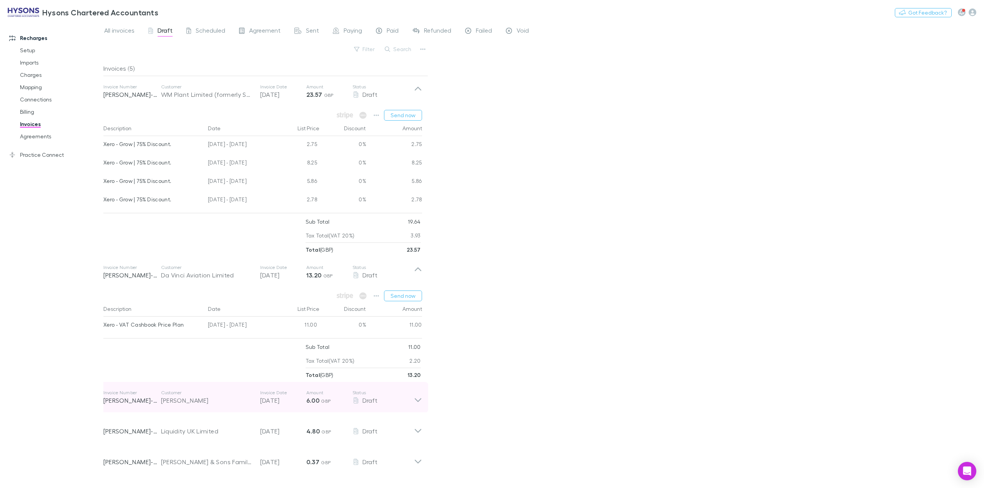
click at [417, 402] on icon at bounding box center [417, 401] width 7 height 4
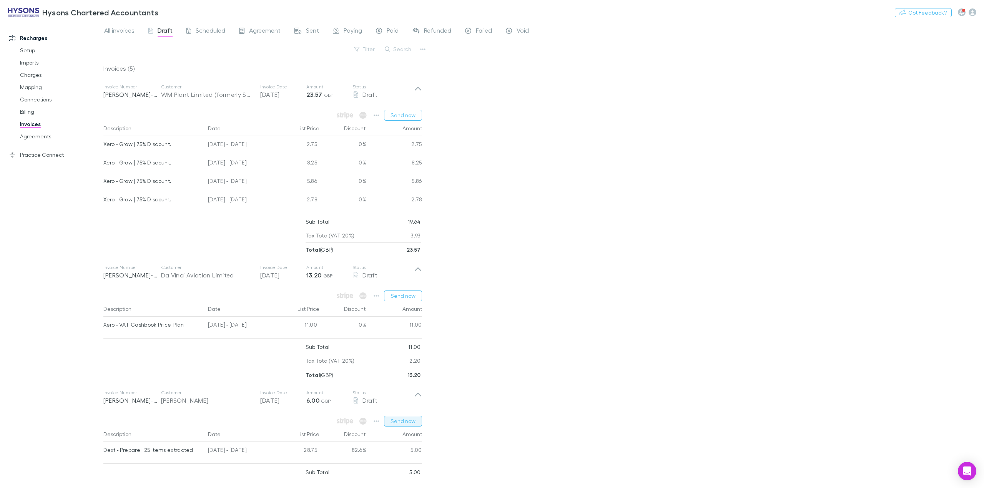
click at [412, 421] on button "Send now" at bounding box center [403, 421] width 38 height 11
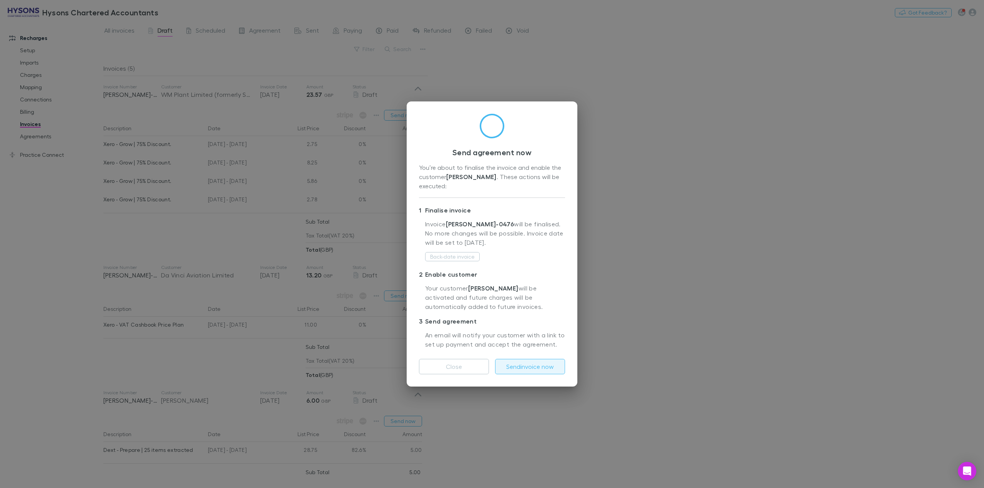
click at [518, 370] on button "Send invoice now" at bounding box center [530, 366] width 70 height 15
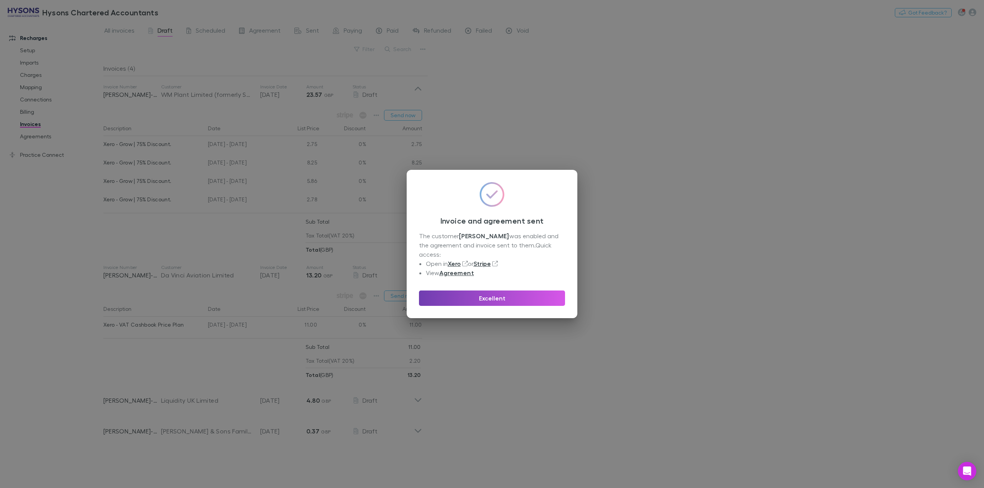
click at [500, 297] on button "Excellent" at bounding box center [492, 298] width 146 height 15
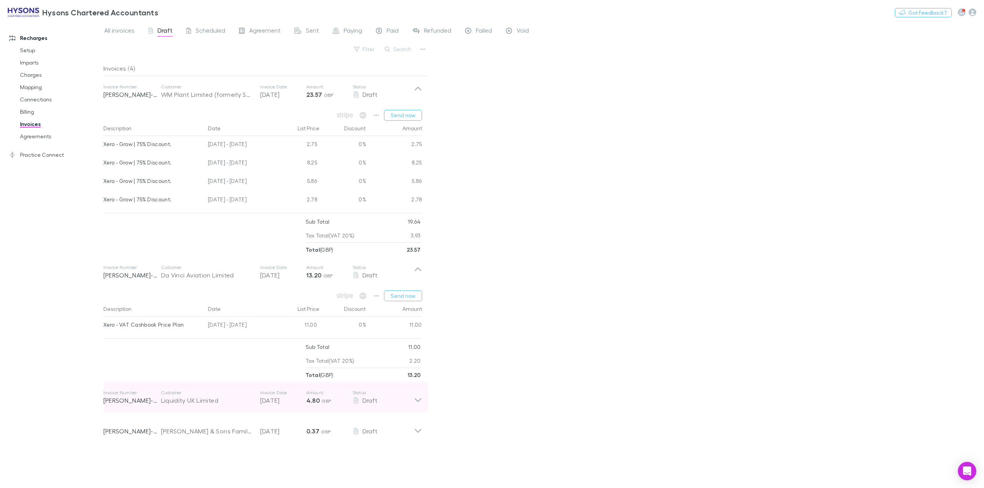
click at [419, 400] on icon at bounding box center [418, 397] width 8 height 15
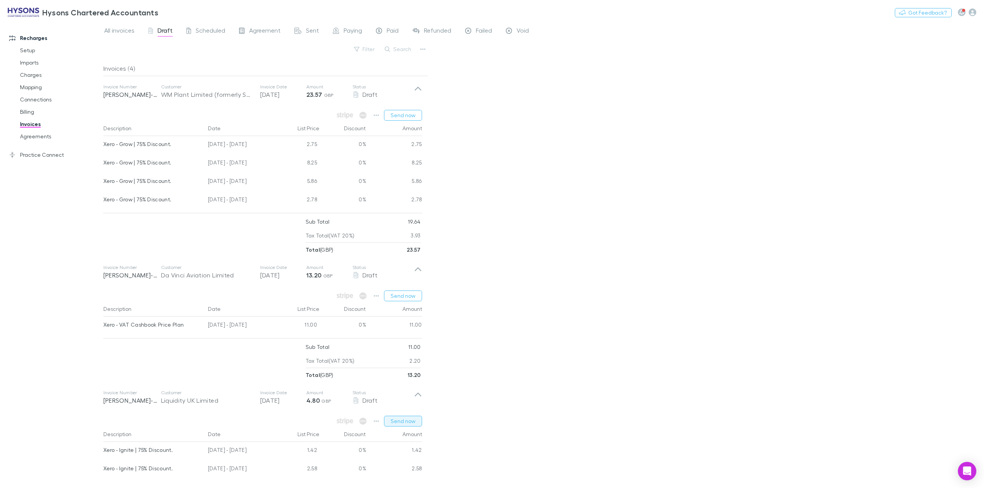
click at [413, 424] on button "Send now" at bounding box center [403, 421] width 38 height 11
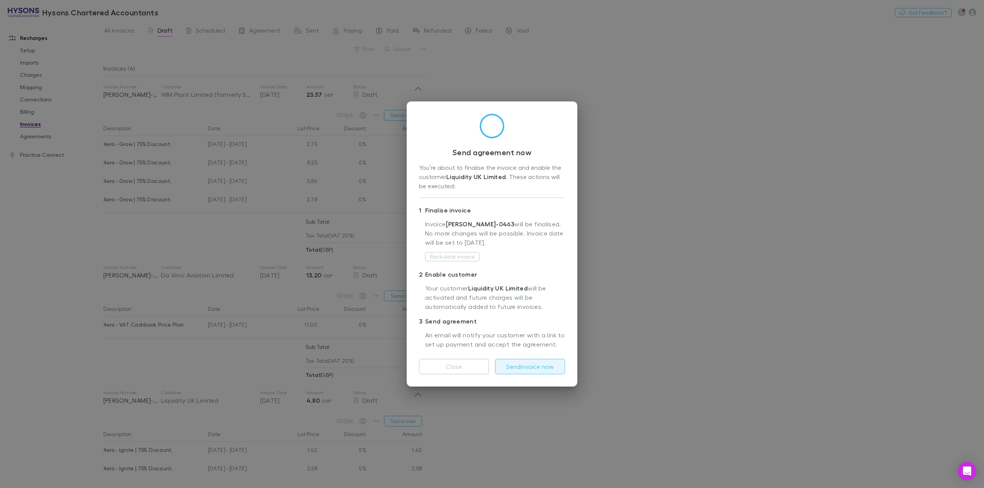
click at [521, 369] on button "Send invoice now" at bounding box center [530, 366] width 70 height 15
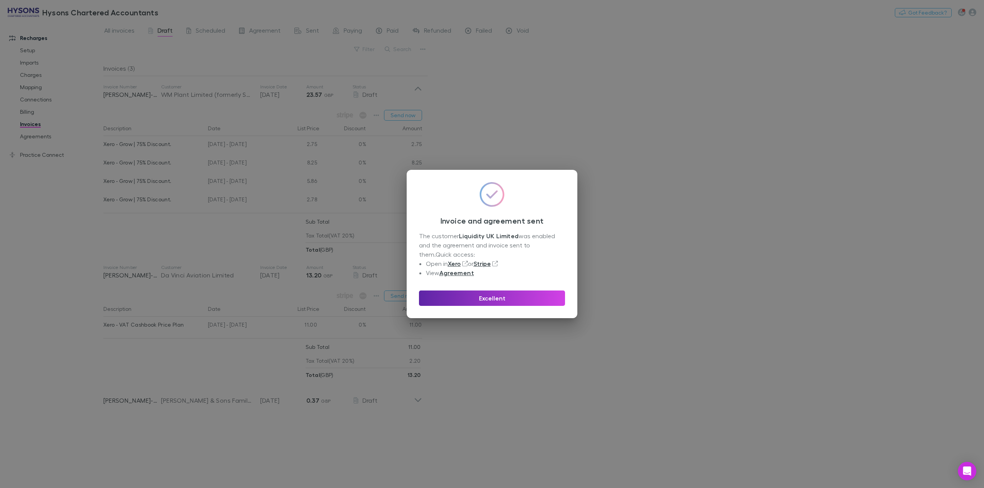
drag, startPoint x: 483, startPoint y: 424, endPoint x: 497, endPoint y: 383, distance: 43.4
click at [484, 424] on div "Invoice and agreement sent The customer Liquidity UK Limited was enabled and th…" at bounding box center [492, 244] width 984 height 488
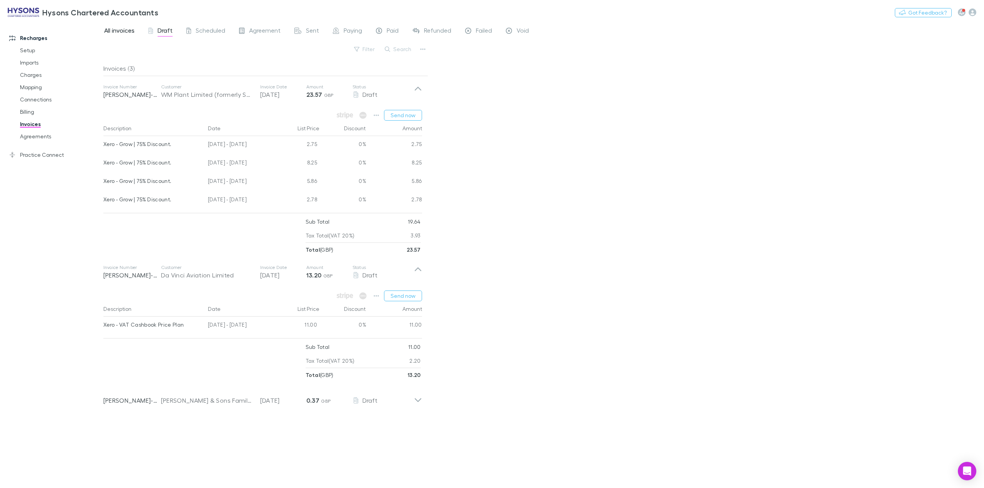
click at [120, 31] on span "All invoices" at bounding box center [119, 32] width 30 height 10
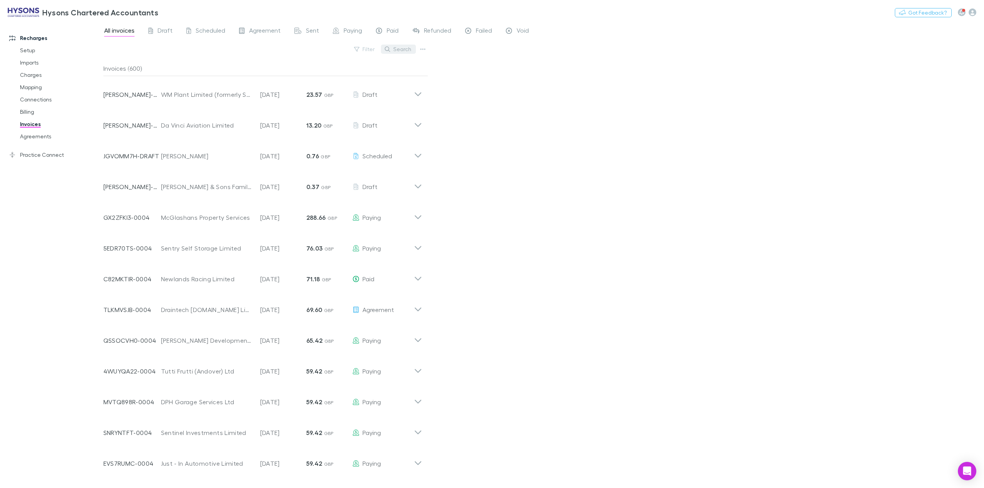
click at [404, 50] on button "Search" at bounding box center [398, 49] width 35 height 9
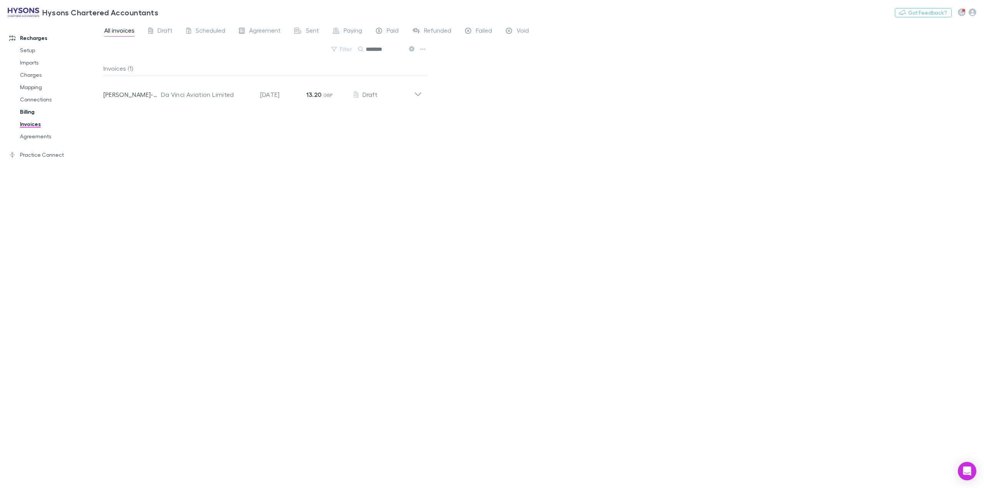
type input "********"
click at [28, 112] on link "Billing" at bounding box center [60, 112] width 97 height 12
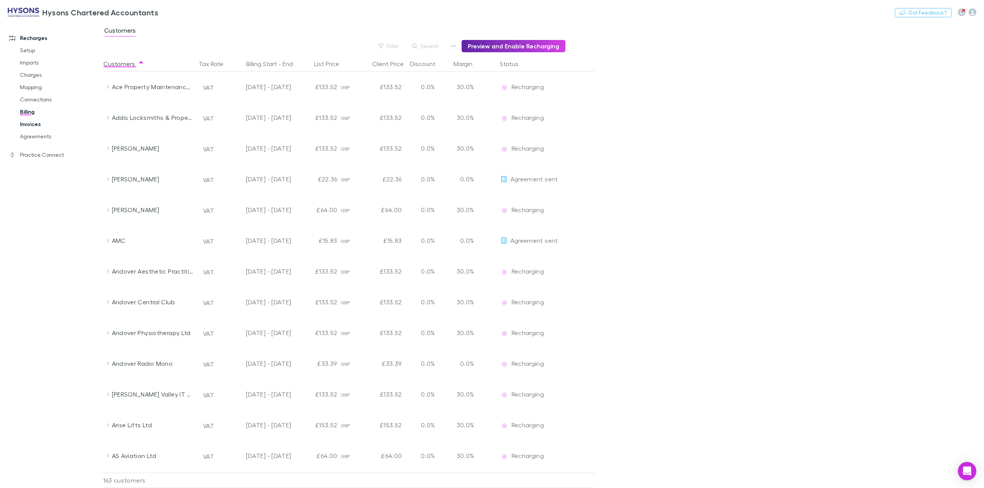
click at [43, 125] on link "Invoices" at bounding box center [60, 124] width 97 height 12
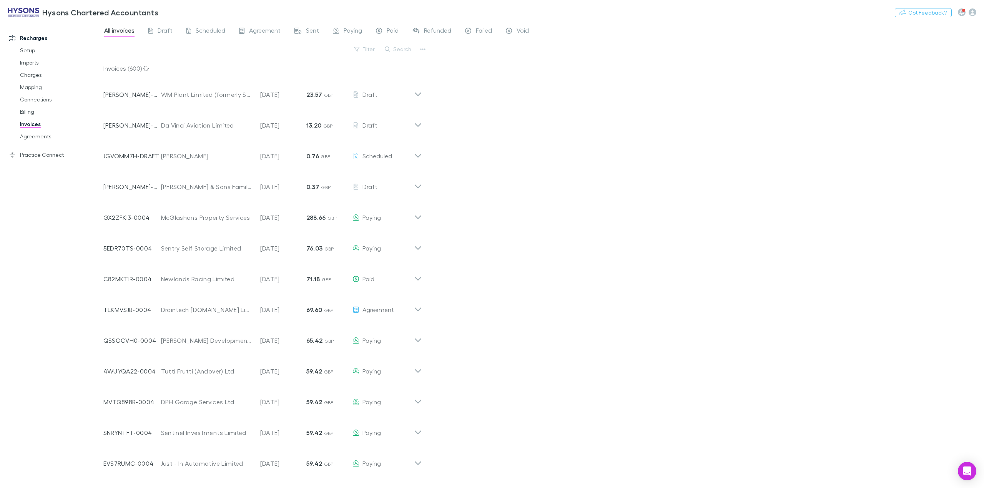
click at [400, 47] on button "Search" at bounding box center [398, 49] width 35 height 9
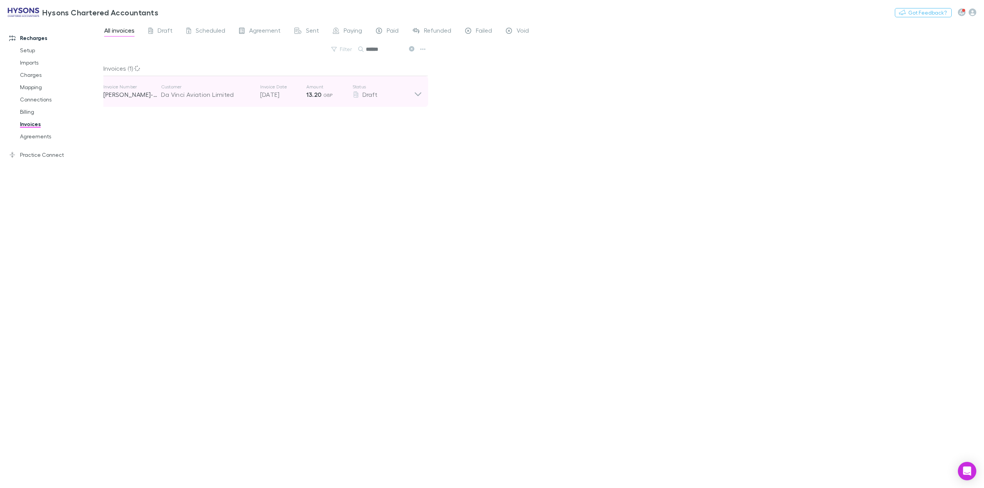
type input "******"
click at [420, 94] on icon at bounding box center [418, 91] width 8 height 15
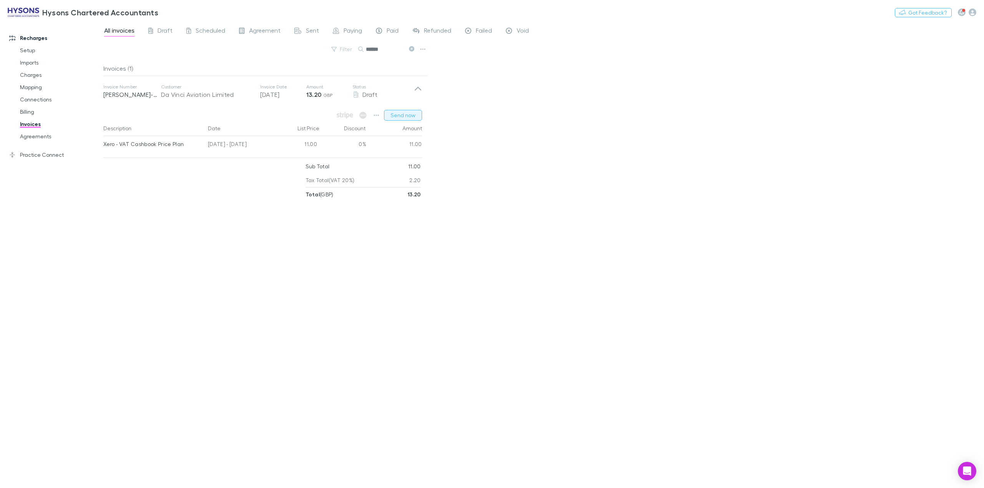
click at [400, 118] on button "Send now" at bounding box center [403, 115] width 38 height 11
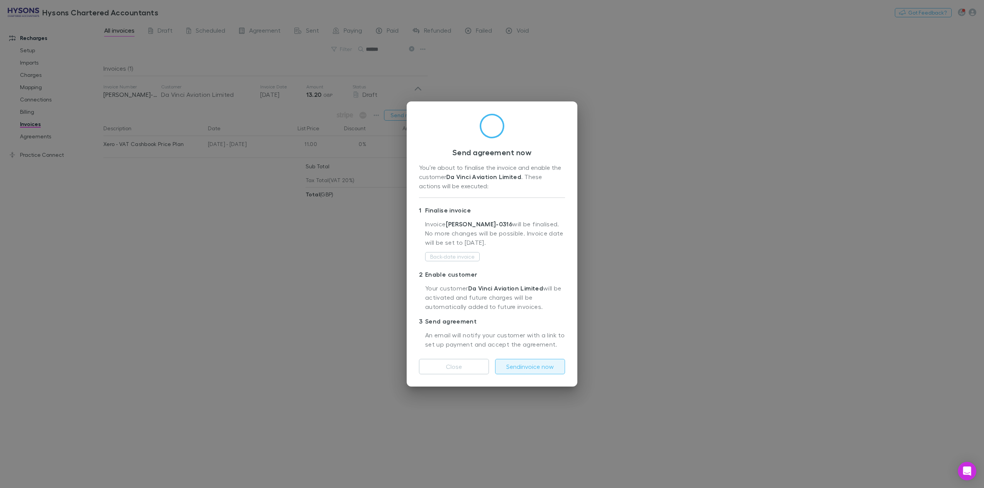
click at [533, 365] on button "Send invoice now" at bounding box center [530, 366] width 70 height 15
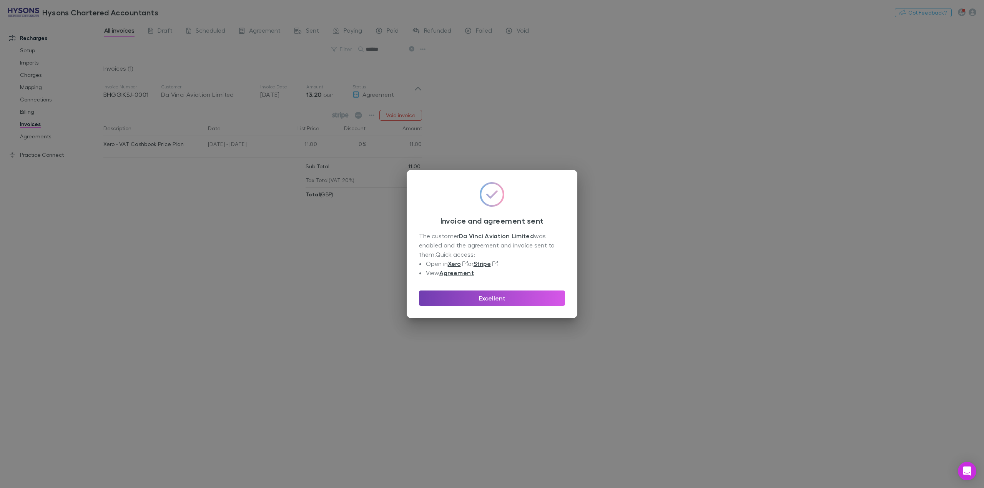
click at [494, 293] on button "Excellent" at bounding box center [492, 298] width 146 height 15
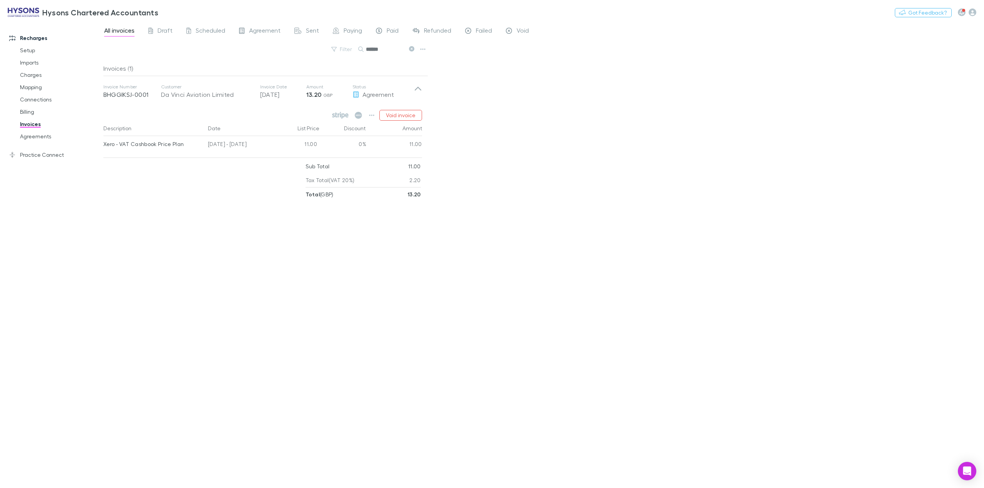
click at [309, 270] on div "Invoices (1) Invoice Number BHGGIKSJ-0001 Customer Da Vinci Aviation Limited In…" at bounding box center [265, 271] width 325 height 421
click at [414, 50] on icon at bounding box center [411, 48] width 5 height 5
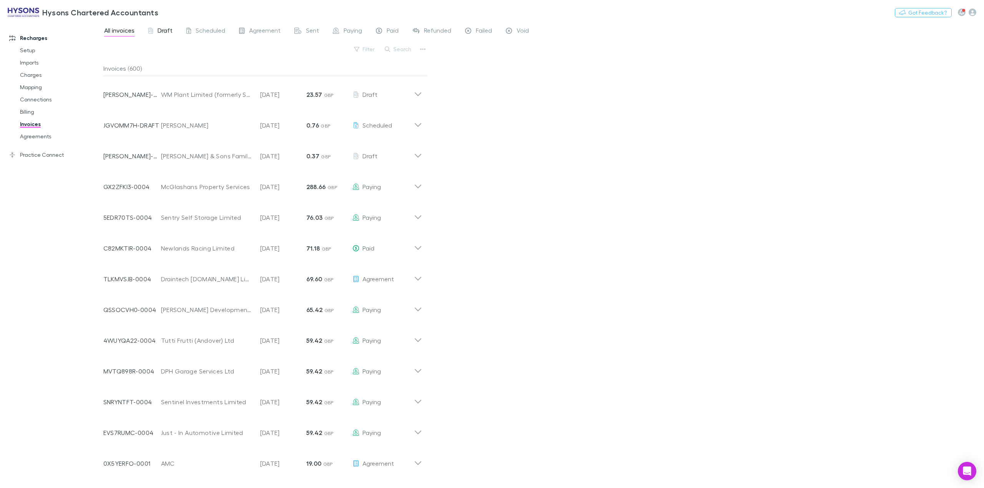
click at [164, 27] on span "Draft" at bounding box center [165, 32] width 15 height 10
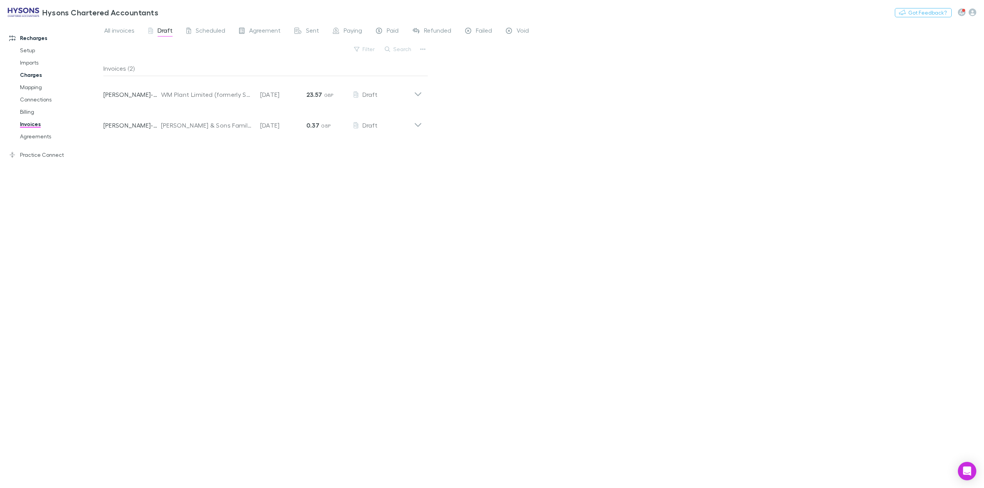
click at [39, 73] on link "Charges" at bounding box center [60, 75] width 97 height 12
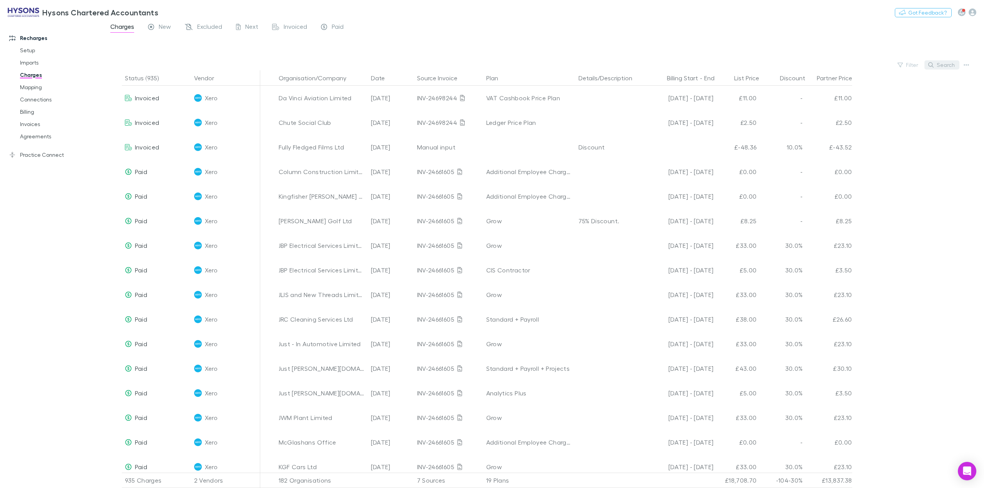
click at [945, 63] on button "Search" at bounding box center [941, 64] width 35 height 9
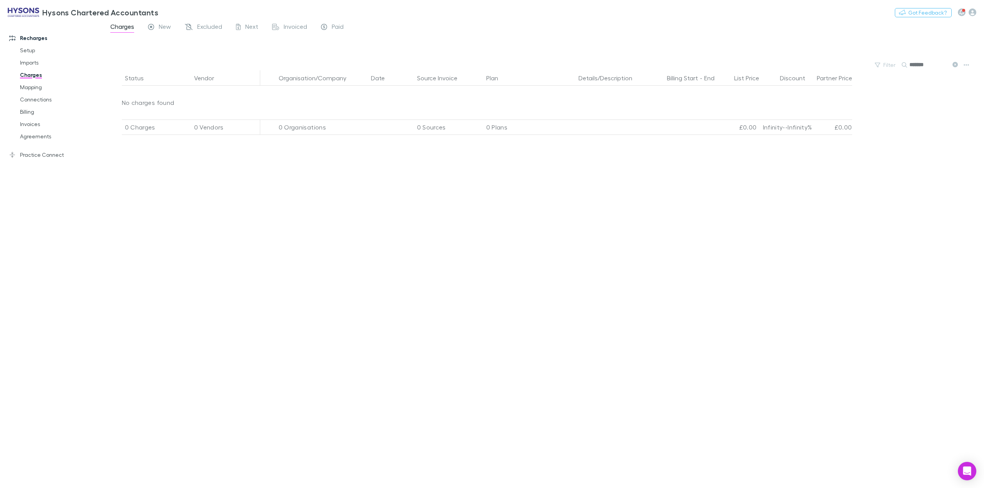
drag, startPoint x: 920, startPoint y: 65, endPoint x: 924, endPoint y: 76, distance: 11.4
click at [920, 65] on input "*******" at bounding box center [928, 65] width 38 height 11
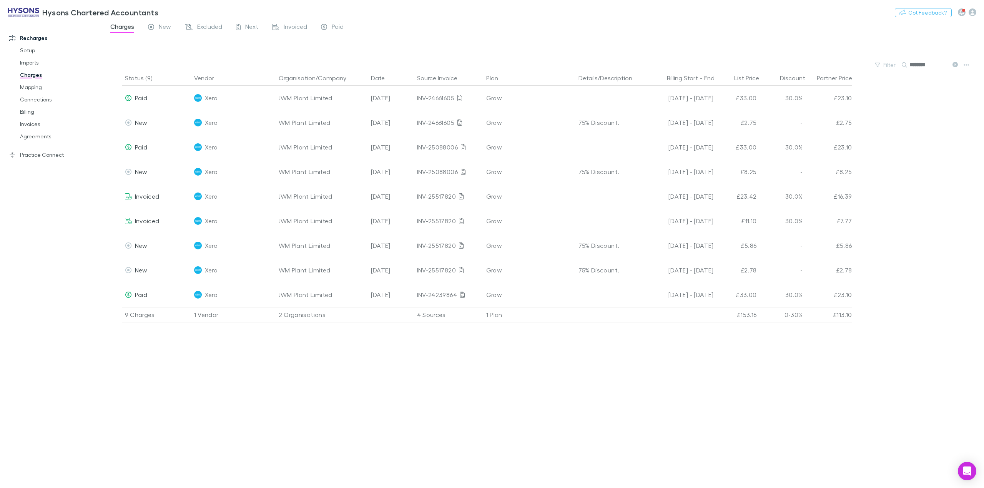
type input "********"
click at [37, 124] on link "Invoices" at bounding box center [60, 124] width 97 height 12
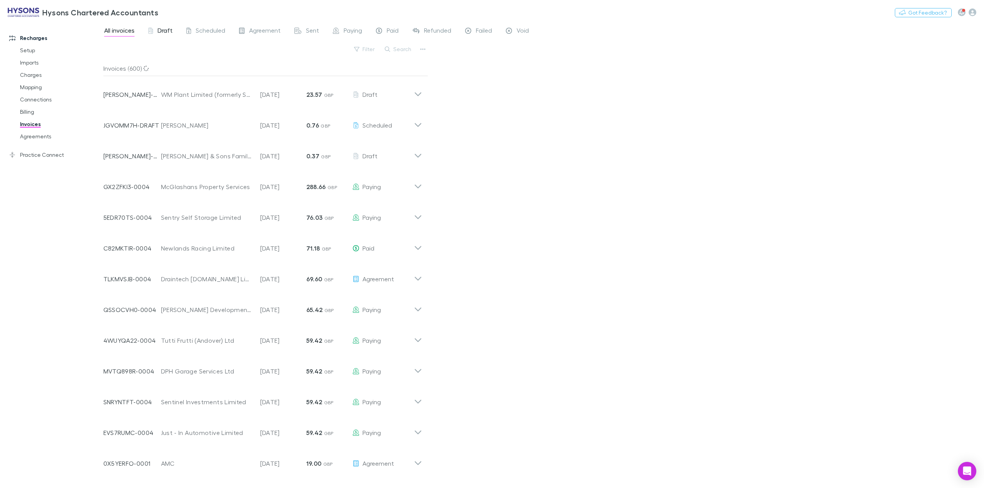
click at [165, 34] on span "Draft" at bounding box center [165, 32] width 15 height 10
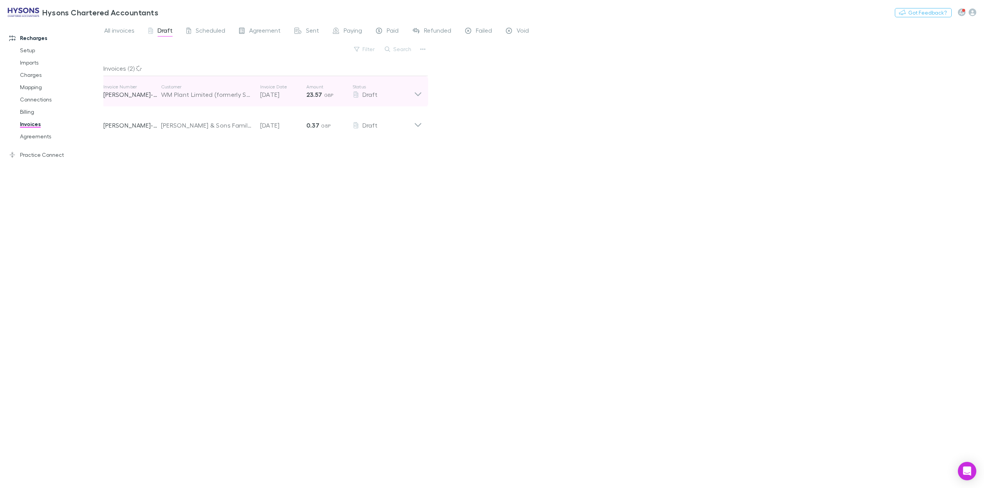
click at [414, 95] on icon at bounding box center [418, 91] width 8 height 15
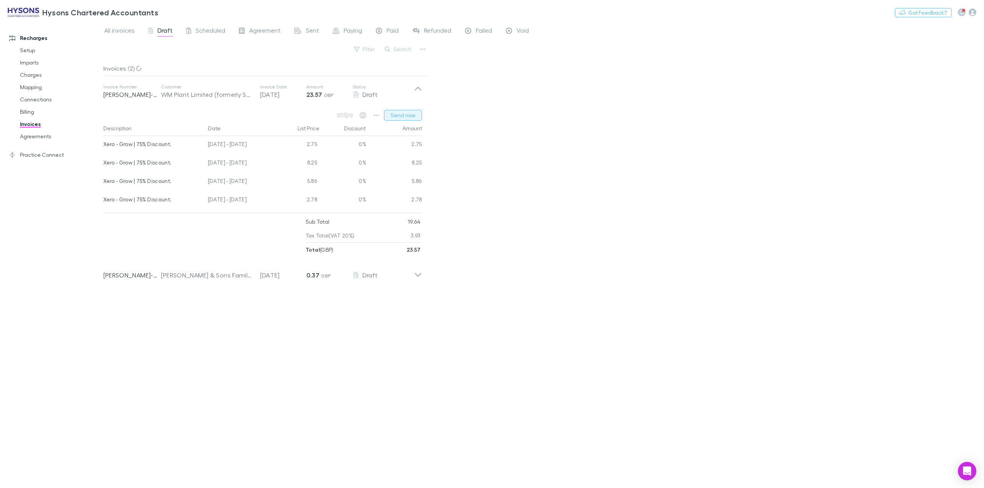
click at [399, 118] on button "Send now" at bounding box center [403, 115] width 38 height 11
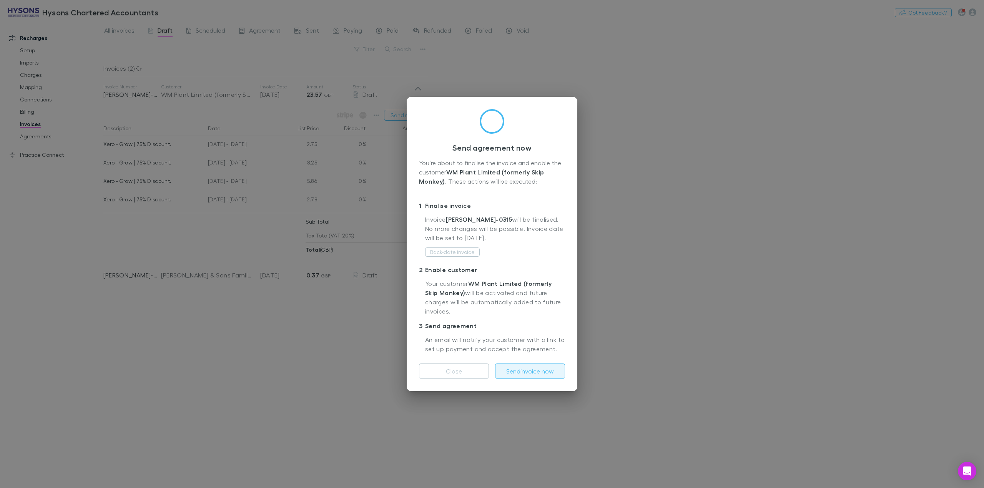
click at [523, 368] on button "Send invoice now" at bounding box center [530, 371] width 70 height 15
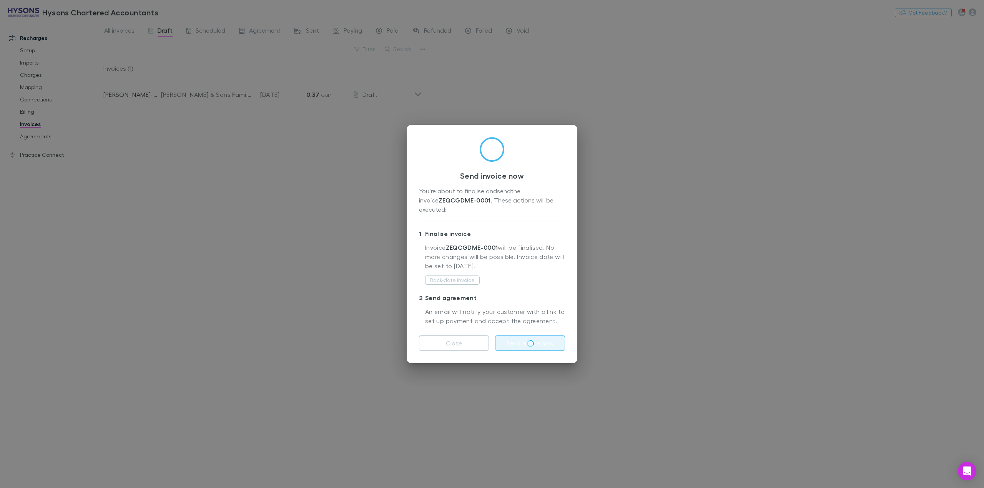
click at [288, 262] on div "Send invoice now You’re about to finalise and send the invoice ZEQCGDME-0001 . …" at bounding box center [492, 244] width 984 height 488
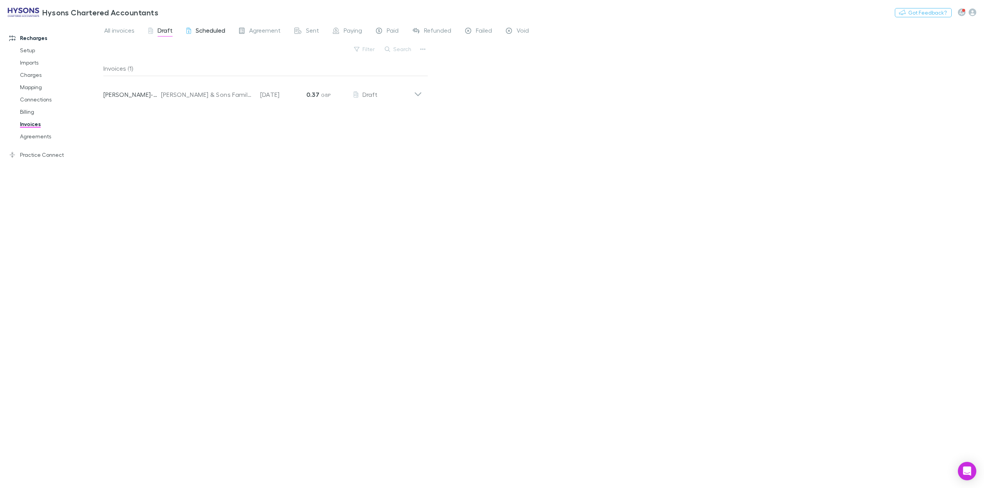
click at [213, 30] on span "Scheduled" at bounding box center [211, 32] width 30 height 10
click at [259, 30] on span "Agreement" at bounding box center [265, 32] width 32 height 10
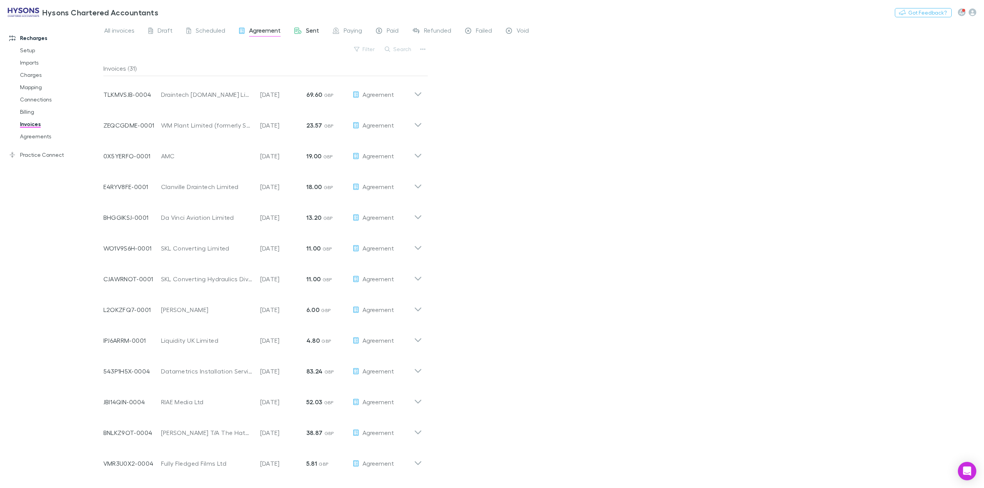
click at [311, 28] on span "Sent" at bounding box center [312, 32] width 13 height 10
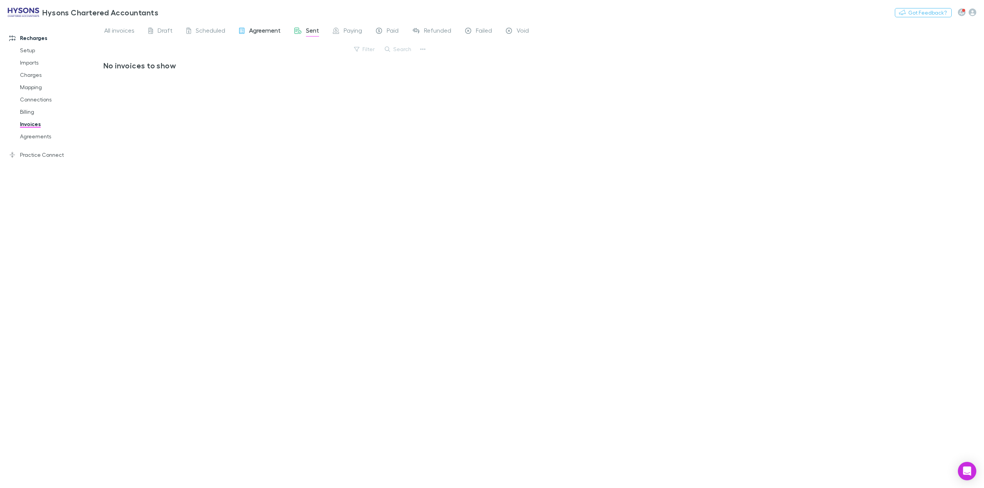
click at [266, 31] on span "Agreement" at bounding box center [265, 32] width 32 height 10
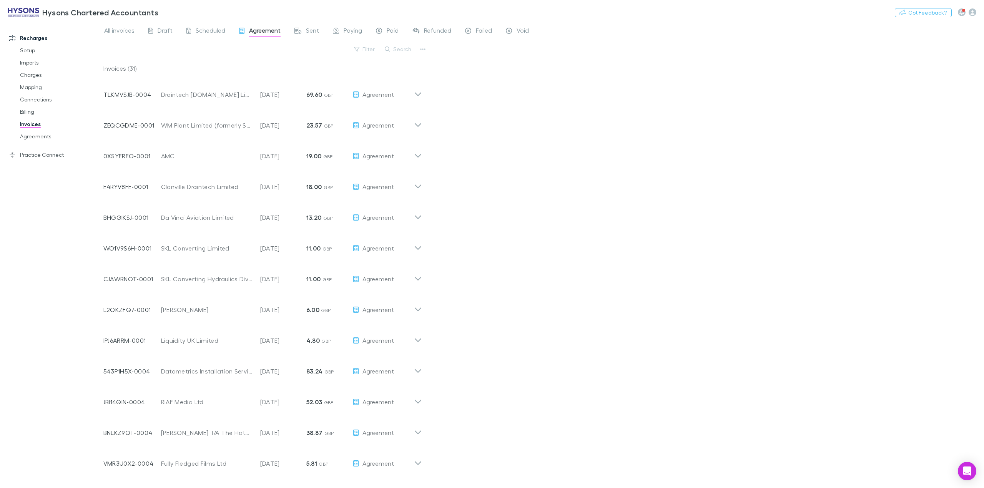
click at [314, 33] on span "Sent" at bounding box center [312, 32] width 13 height 10
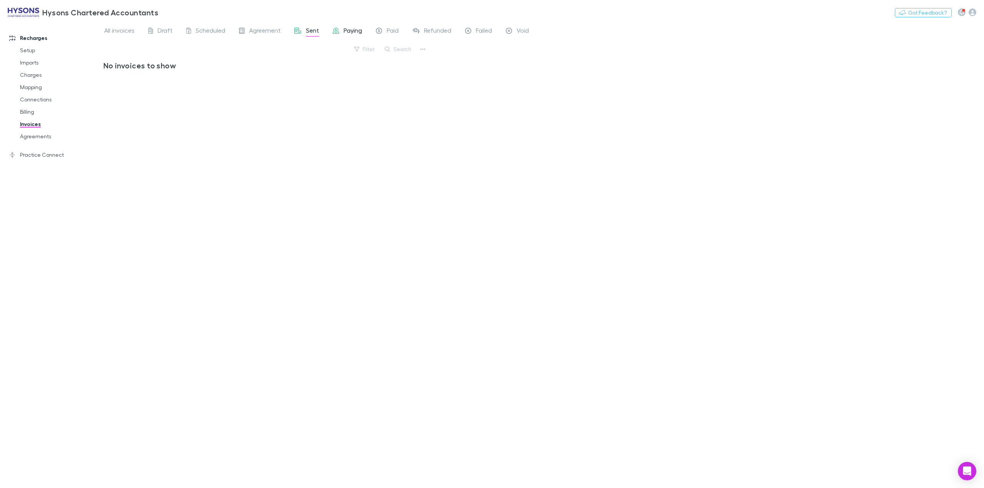
click at [344, 35] on span "Paying" at bounding box center [353, 32] width 18 height 10
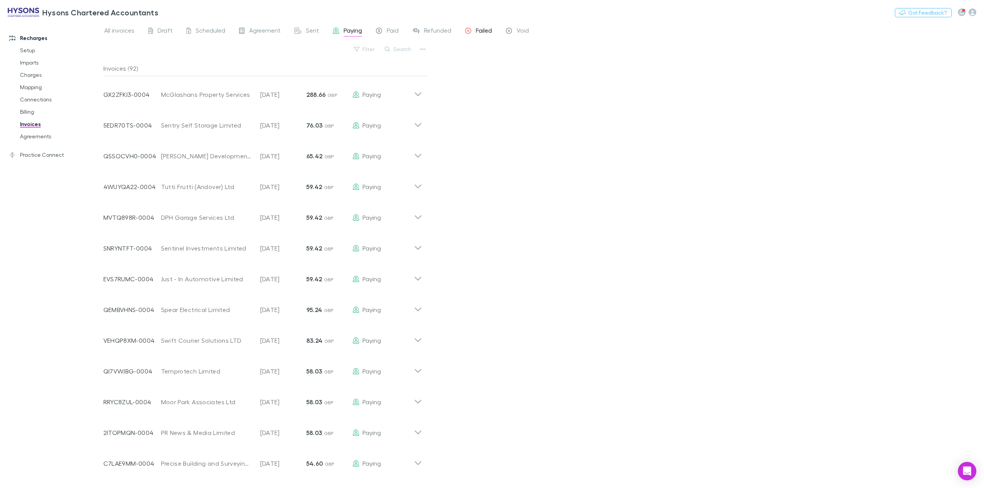
click at [477, 31] on span "Failed" at bounding box center [484, 32] width 16 height 10
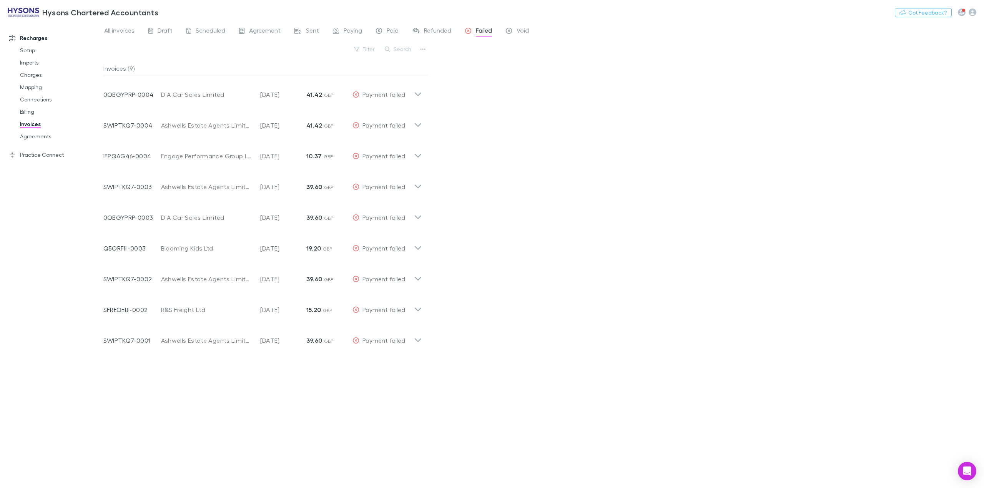
drag, startPoint x: 38, startPoint y: 77, endPoint x: 101, endPoint y: 117, distance: 74.8
click at [38, 77] on link "Charges" at bounding box center [60, 75] width 97 height 12
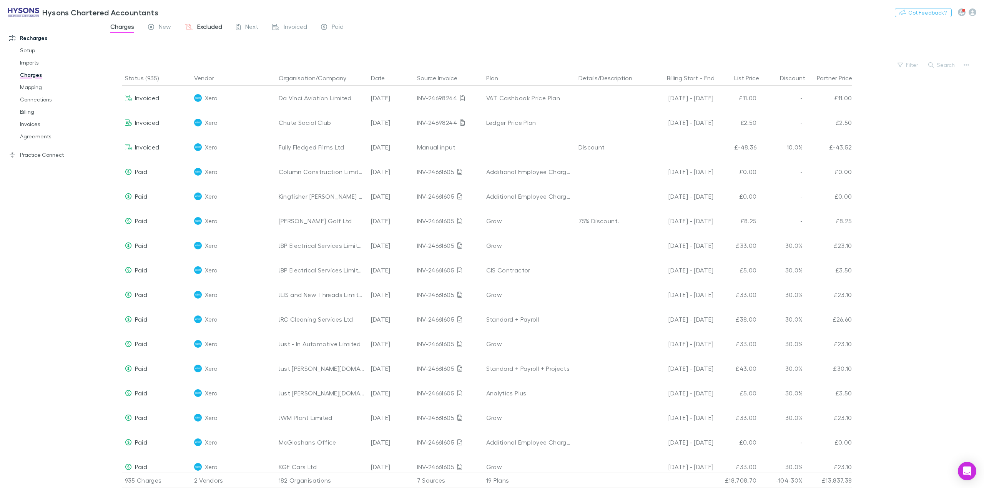
click at [206, 27] on span "Excluded" at bounding box center [209, 28] width 25 height 10
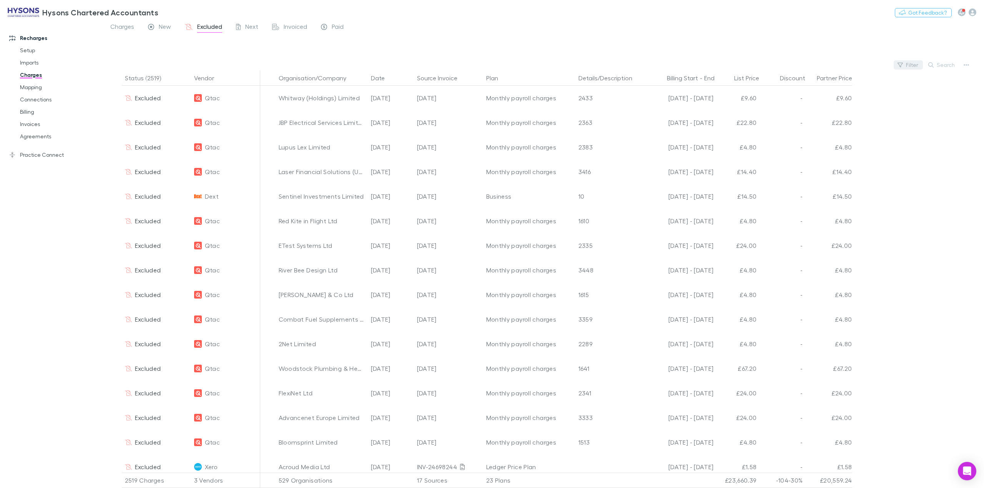
click at [915, 65] on button "Filter" at bounding box center [908, 64] width 29 height 9
click at [807, 141] on li "Xero" at bounding box center [855, 139] width 133 height 12
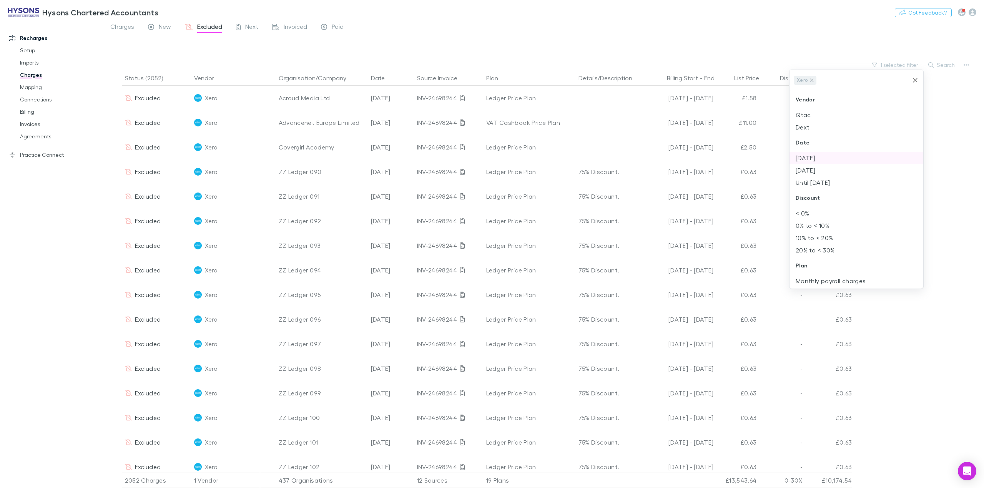
click at [815, 156] on li "[DATE]" at bounding box center [855, 158] width 133 height 12
click at [954, 143] on div at bounding box center [492, 244] width 984 height 488
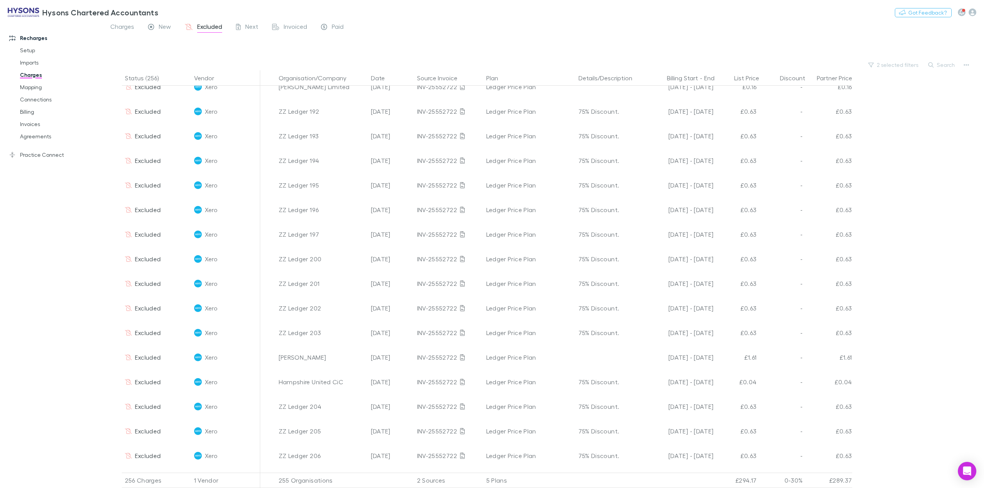
scroll to position [1813, 0]
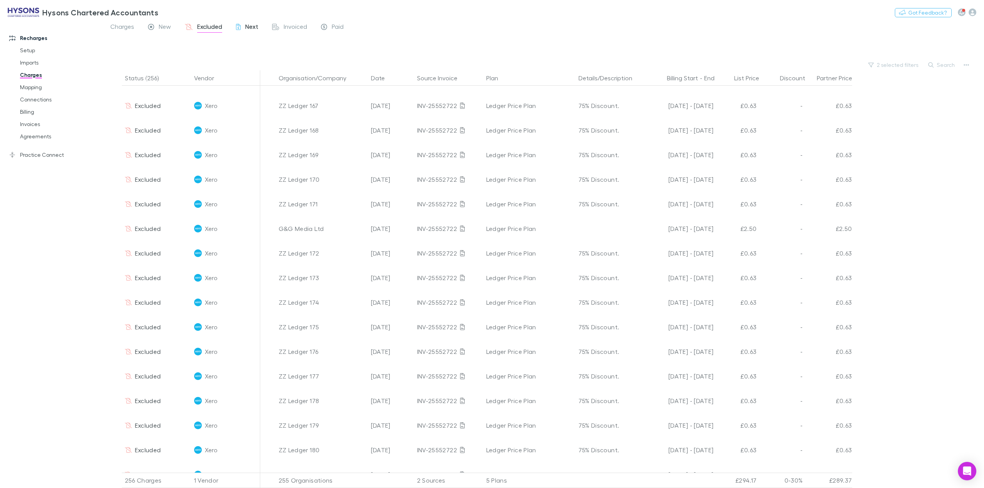
click at [254, 27] on span "Next" at bounding box center [251, 28] width 13 height 10
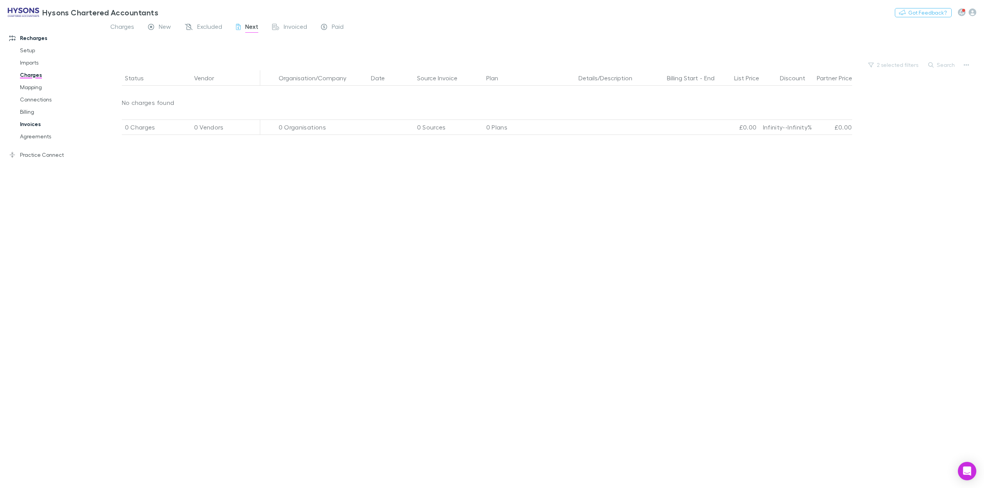
click at [36, 123] on link "Invoices" at bounding box center [60, 124] width 97 height 12
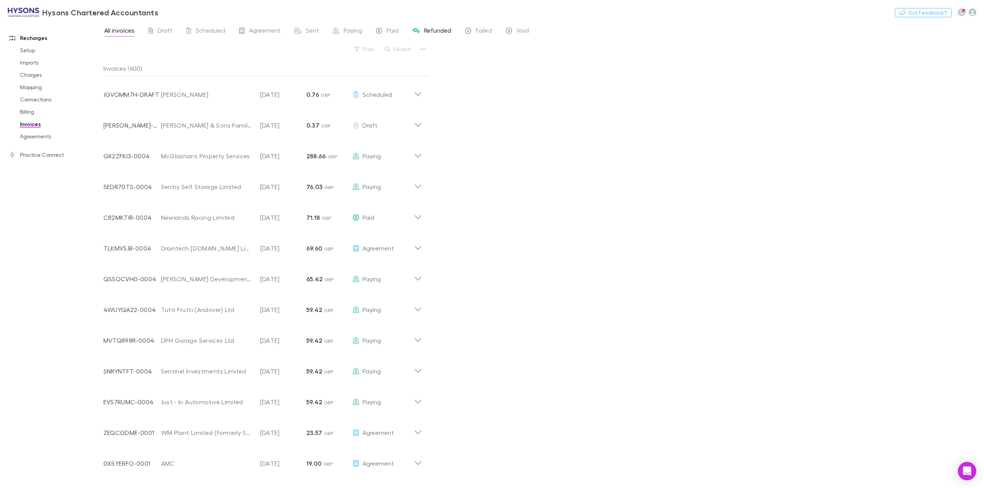
click at [439, 25] on link "Refunded" at bounding box center [432, 31] width 40 height 12
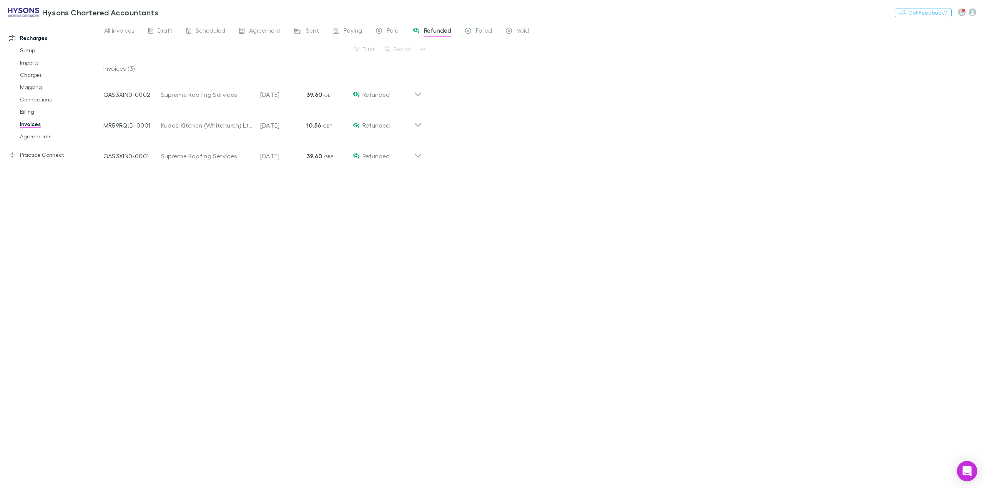
click at [969, 469] on icon "Open Intercom Messenger" at bounding box center [966, 471] width 9 height 10
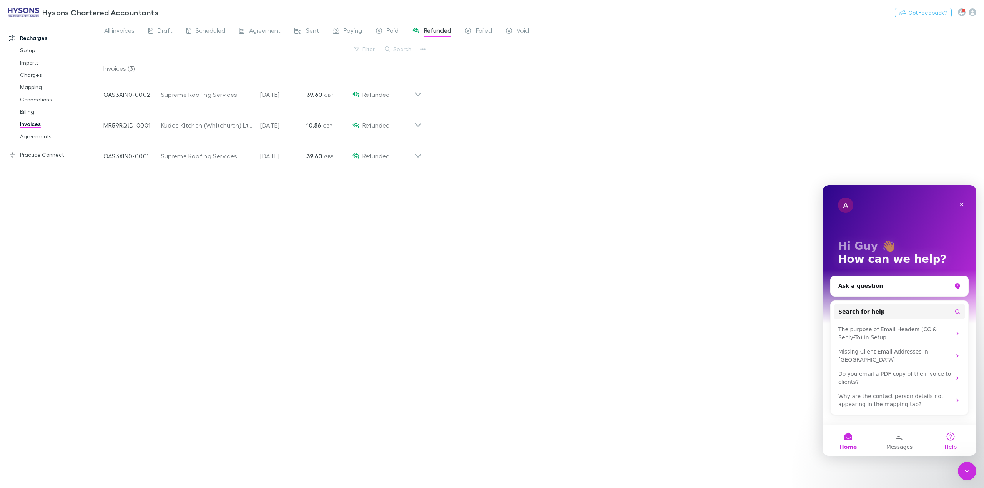
click at [941, 438] on button "Help" at bounding box center [950, 440] width 51 height 31
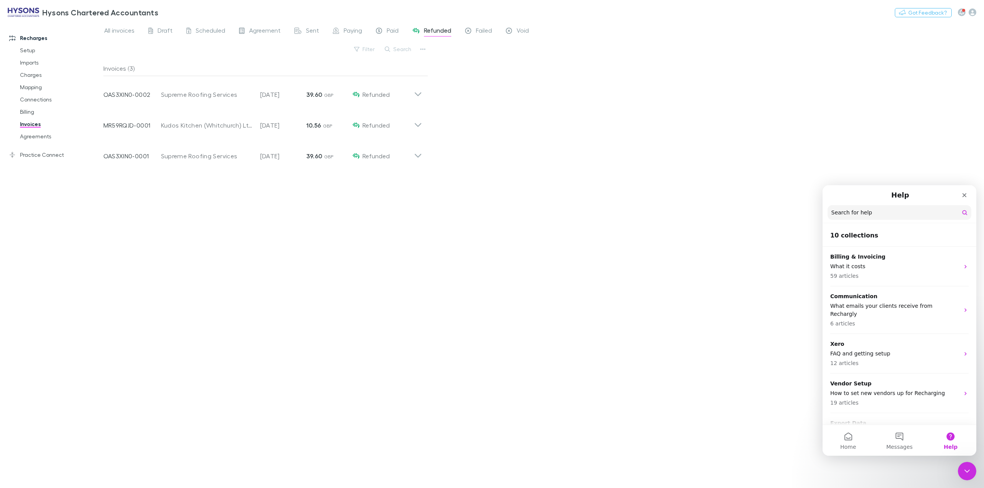
click at [866, 214] on input "Search for help" at bounding box center [899, 212] width 144 height 15
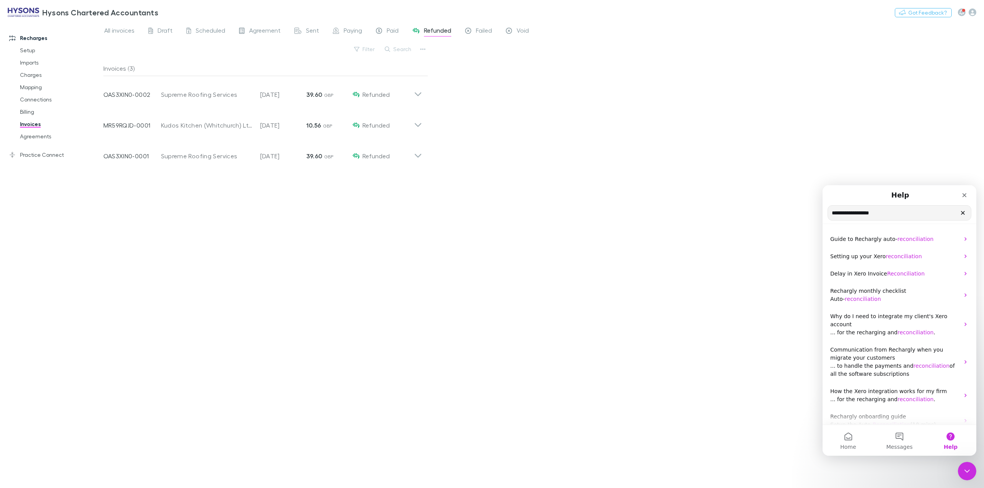
click at [839, 217] on input "**********" at bounding box center [899, 213] width 143 height 15
type input "**********"
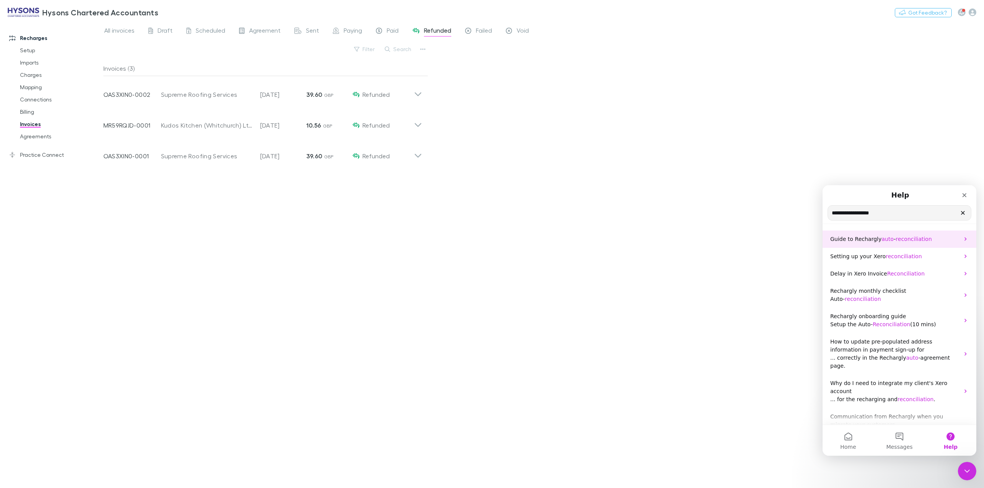
click at [932, 236] on p "Guide to Rechargly auto - reconciliation" at bounding box center [894, 239] width 129 height 8
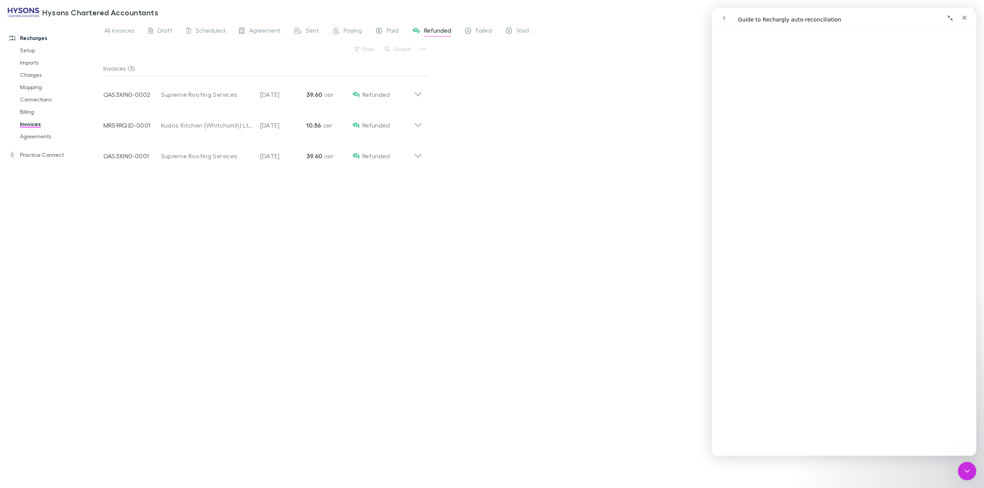
scroll to position [605, 0]
click at [823, 427] on span "😞" at bounding box center [824, 437] width 15 height 20
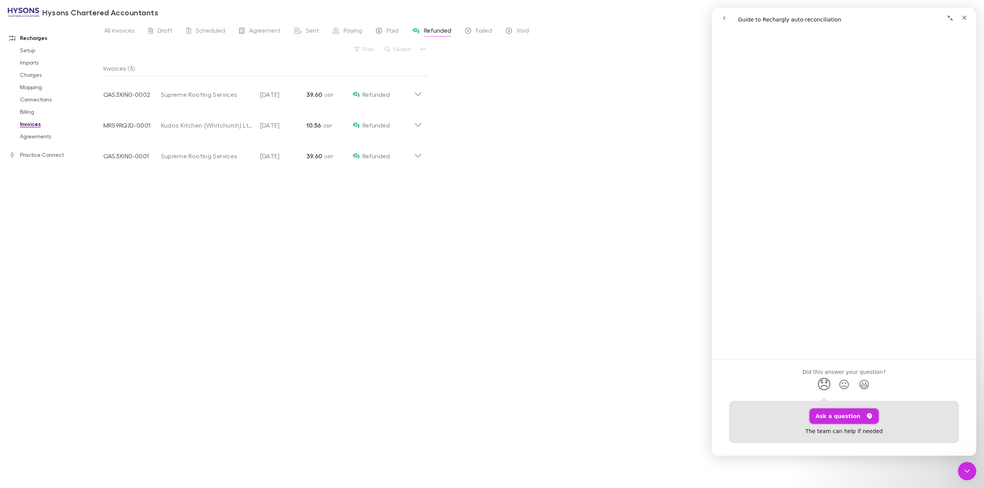
click at [835, 409] on button "Ask a question" at bounding box center [844, 416] width 70 height 15
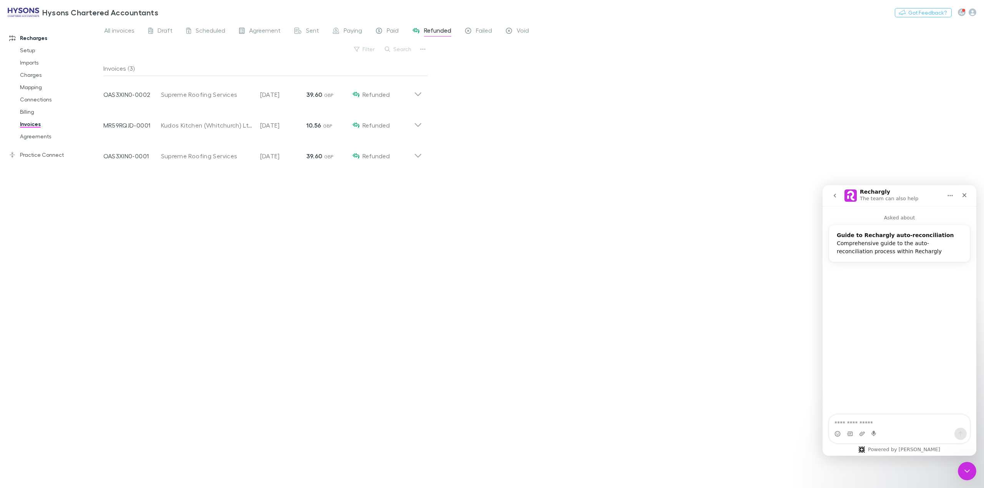
click at [863, 421] on textarea "Ask a question…" at bounding box center [899, 421] width 141 height 13
click at [878, 421] on textarea "Ask a question…" at bounding box center [899, 421] width 141 height 13
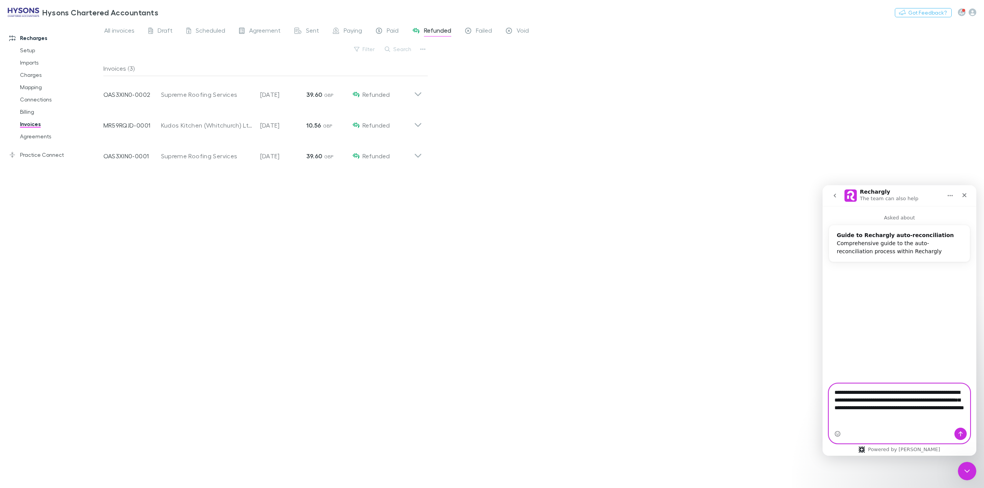
click at [858, 398] on textarea "**********" at bounding box center [899, 402] width 140 height 36
click at [931, 428] on div "Intercom messenger" at bounding box center [899, 434] width 141 height 12
click at [905, 420] on textarea "**********" at bounding box center [899, 402] width 140 height 36
click at [947, 420] on textarea "**********" at bounding box center [899, 402] width 140 height 36
type textarea "**********"
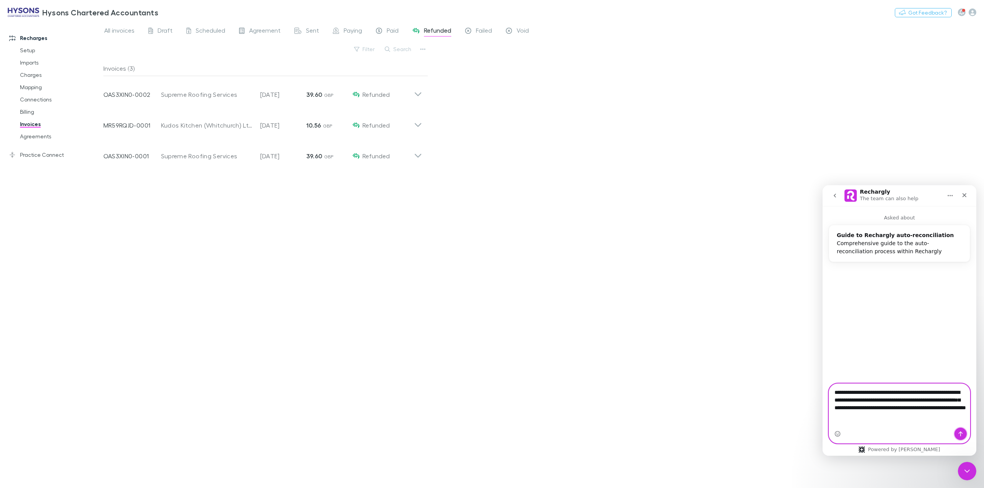
click at [964, 430] on button "Send a message…" at bounding box center [960, 434] width 12 height 12
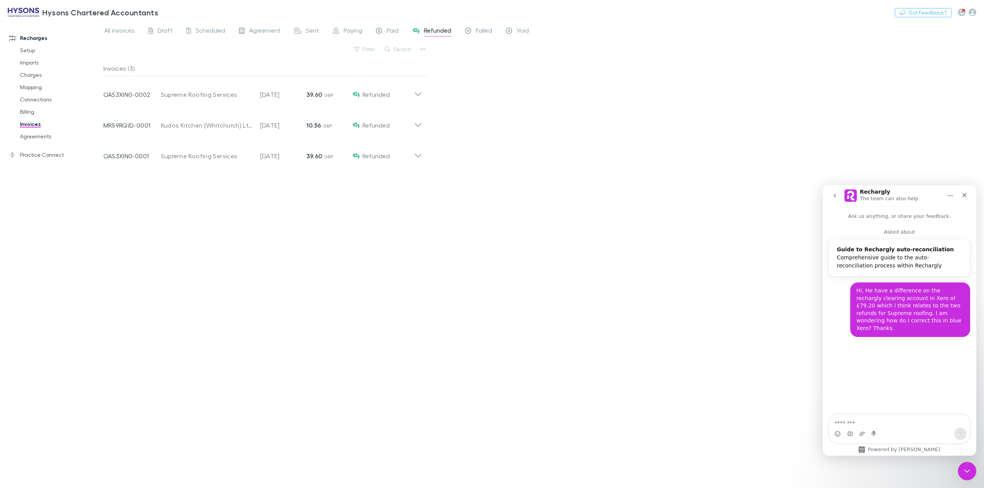
scroll to position [0, 0]
click at [958, 470] on div "Close Intercom Messenger" at bounding box center [966, 470] width 18 height 18
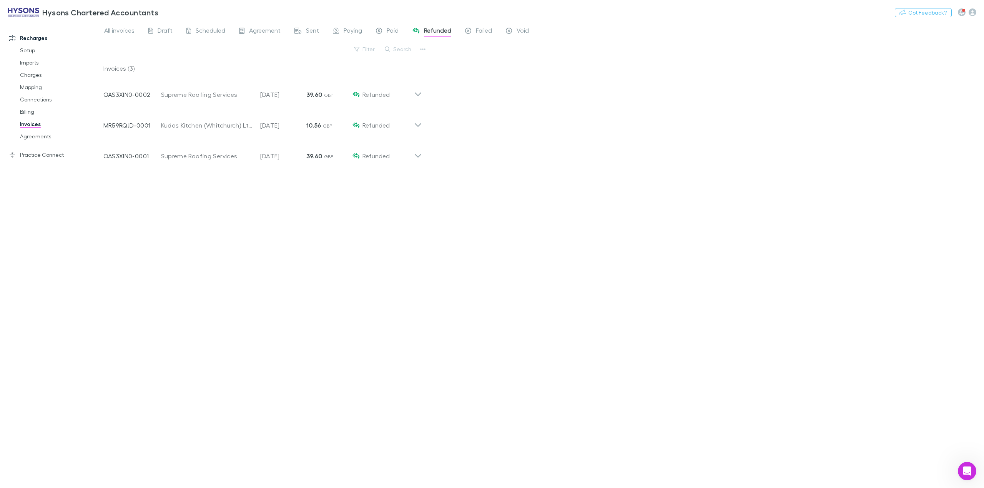
scroll to position [71, 0]
click at [970, 472] on div "Open Intercom Messenger" at bounding box center [965, 469] width 25 height 25
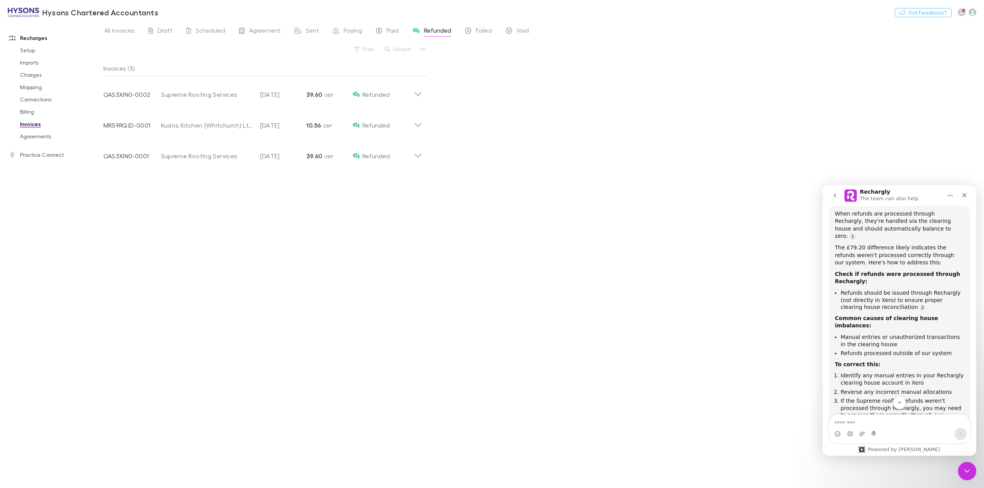
scroll to position [199, 0]
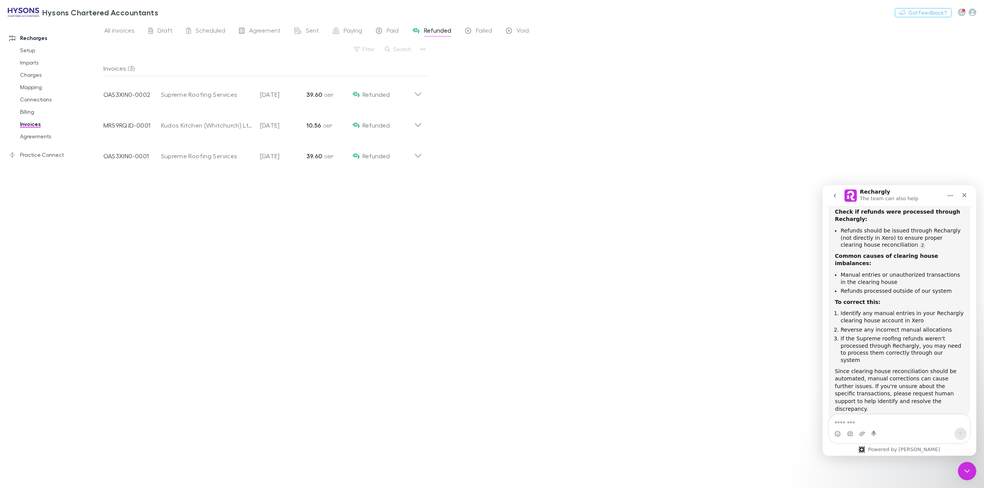
click at [883, 422] on textarea "Message…" at bounding box center [899, 421] width 141 height 13
type textarea "**********"
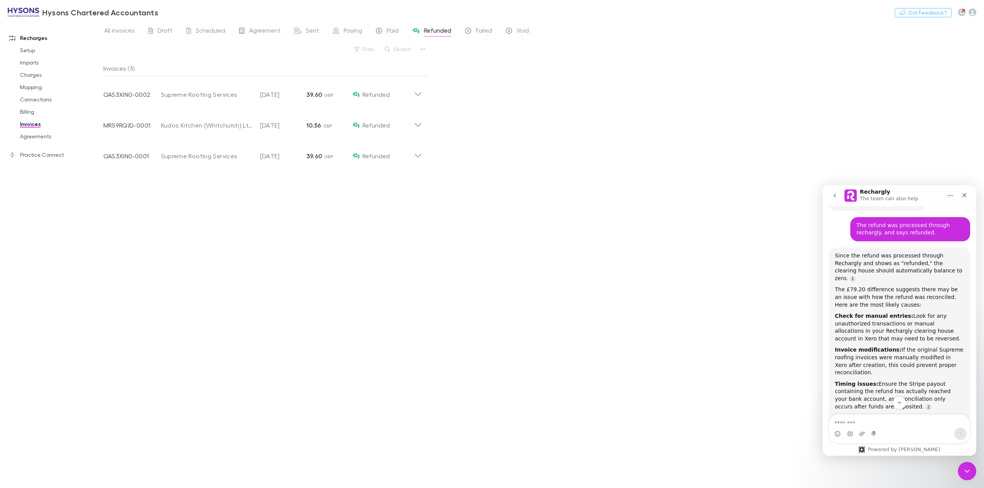
scroll to position [447, 0]
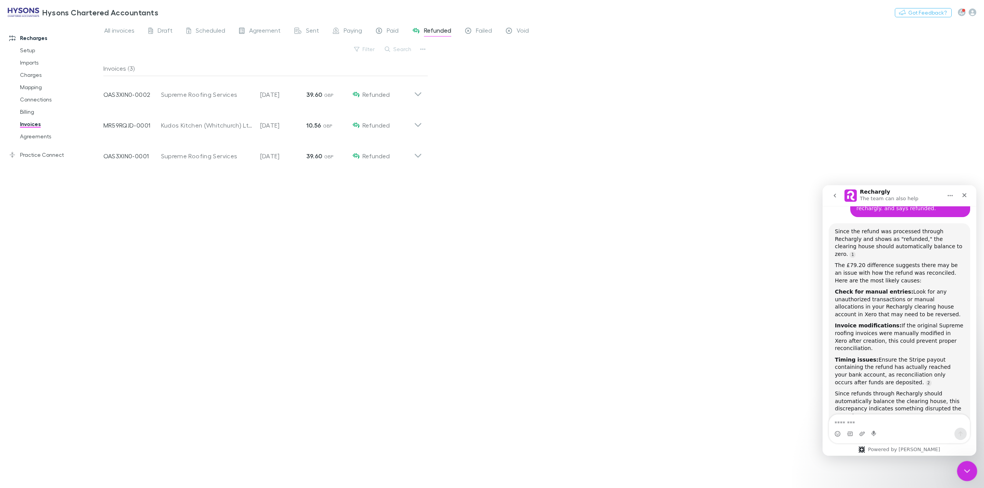
click at [972, 472] on div "Close Intercom Messenger" at bounding box center [966, 470] width 18 height 18
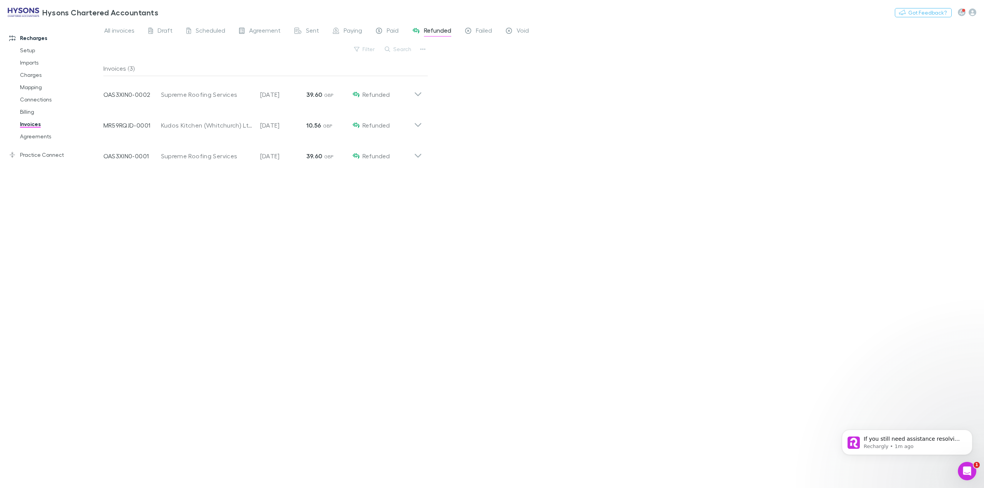
scroll to position [495, 0]
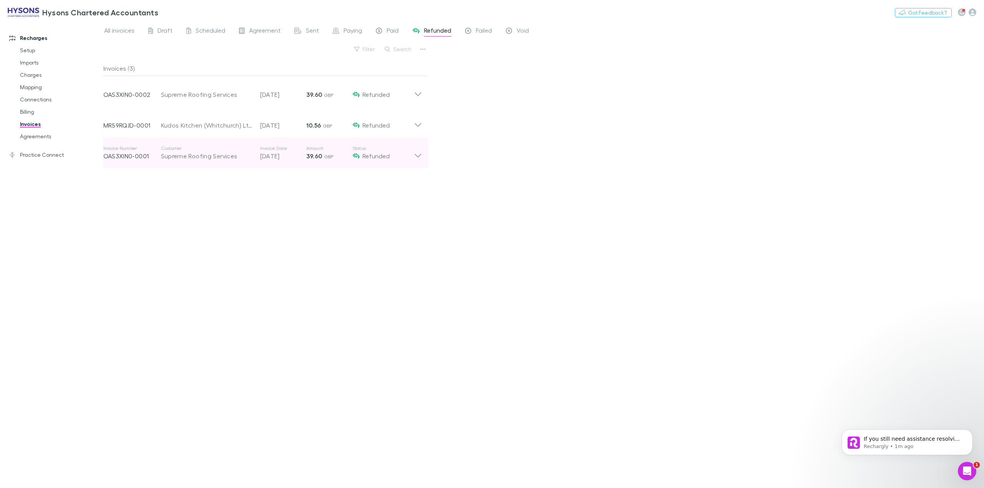
click at [417, 157] on icon at bounding box center [417, 156] width 7 height 4
click at [417, 157] on icon at bounding box center [418, 152] width 8 height 15
click at [417, 158] on icon at bounding box center [417, 156] width 7 height 4
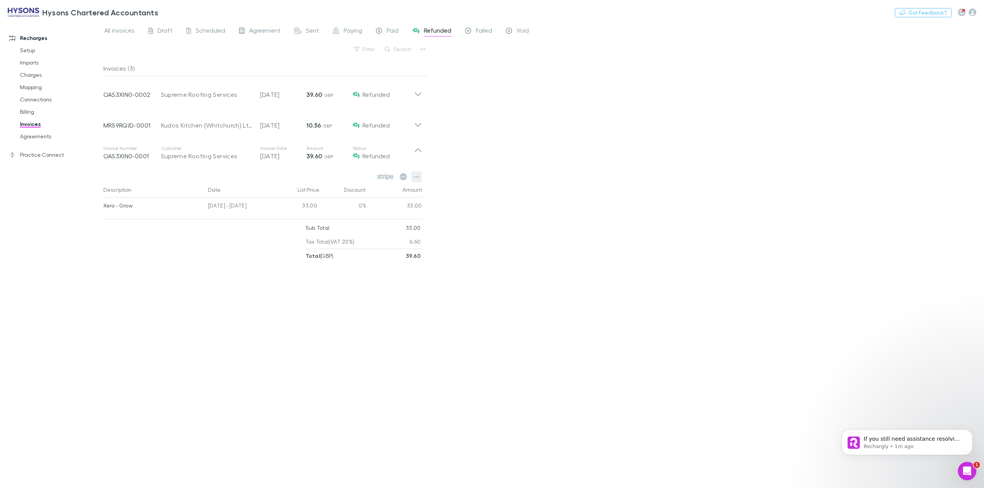
click at [417, 176] on icon "button" at bounding box center [416, 177] width 5 height 6
click at [55, 246] on div at bounding box center [492, 244] width 984 height 488
click at [418, 94] on icon at bounding box center [418, 91] width 8 height 15
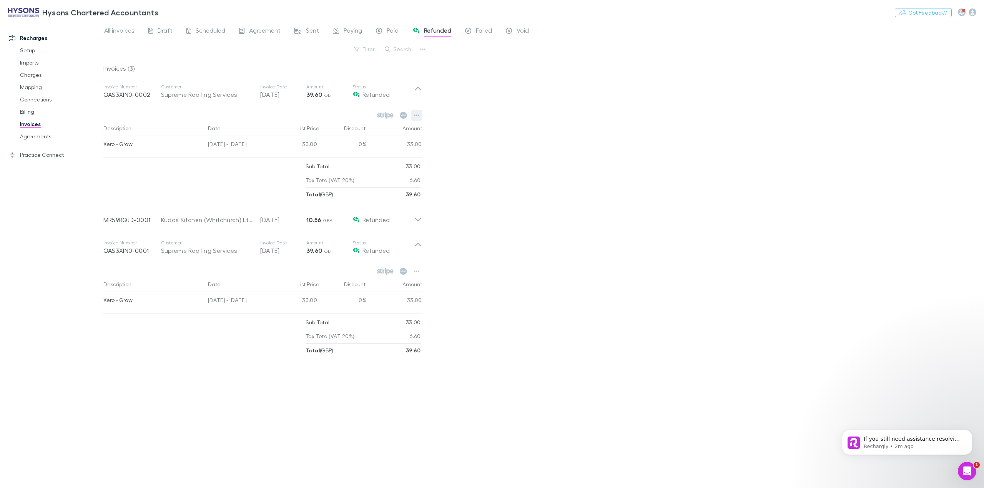
click at [417, 116] on icon "button" at bounding box center [416, 115] width 5 height 6
click at [529, 221] on div at bounding box center [492, 244] width 984 height 488
